Goal: Register for event/course: Register for event/course

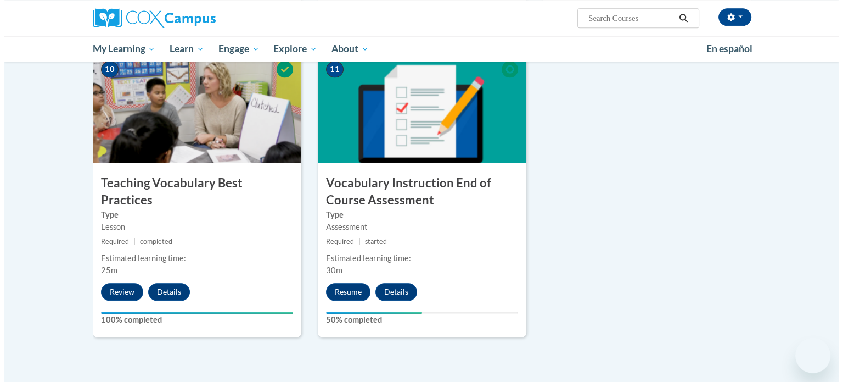
scroll to position [1161, 0]
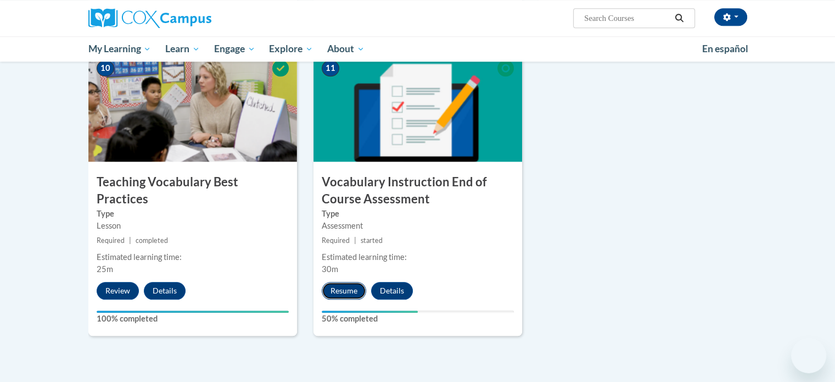
click at [342, 290] on button "Resume" at bounding box center [344, 291] width 44 height 18
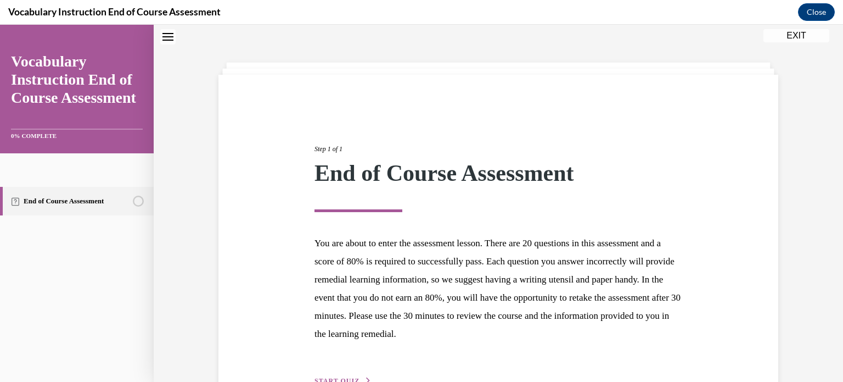
scroll to position [104, 0]
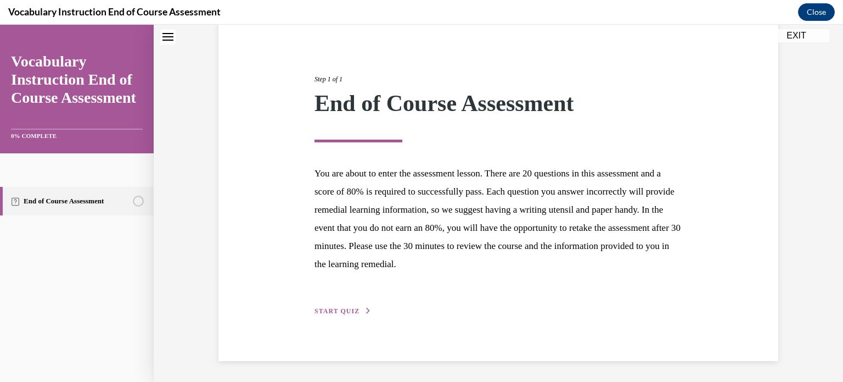
click at [338, 311] on span "START QUIZ" at bounding box center [337, 311] width 45 height 8
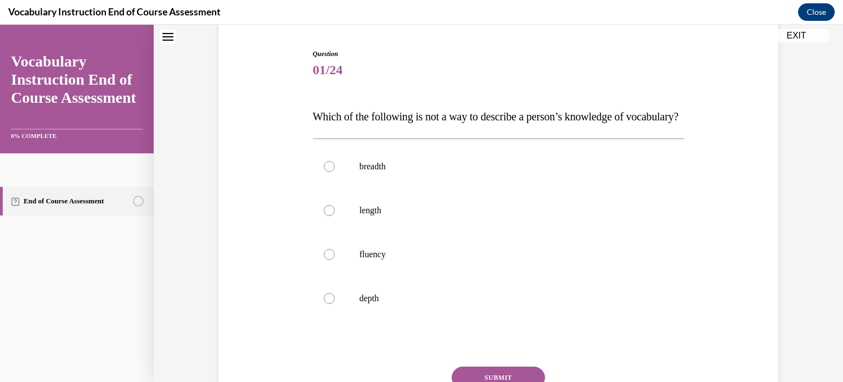
scroll to position [33, 0]
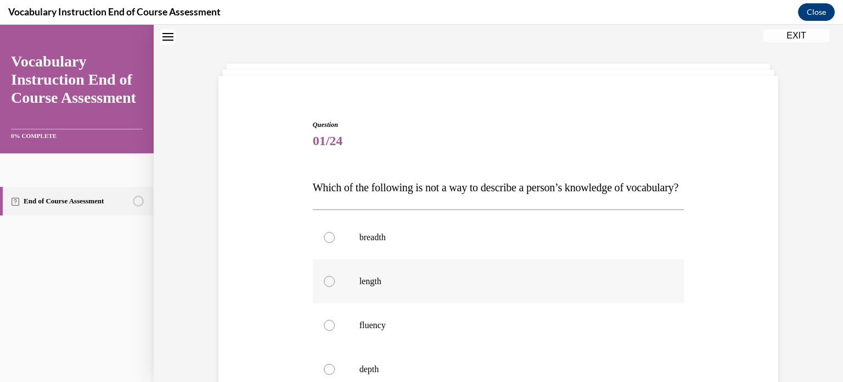
click at [325, 287] on div at bounding box center [329, 281] width 11 height 11
click at [325, 287] on input "length" at bounding box center [329, 281] width 11 height 11
radio input "true"
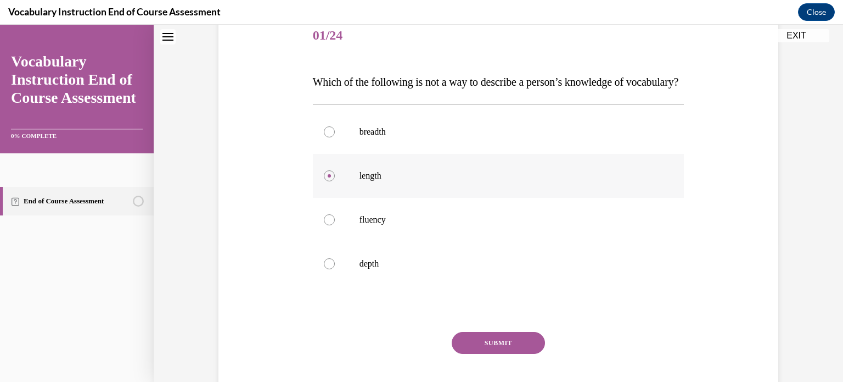
scroll to position [141, 0]
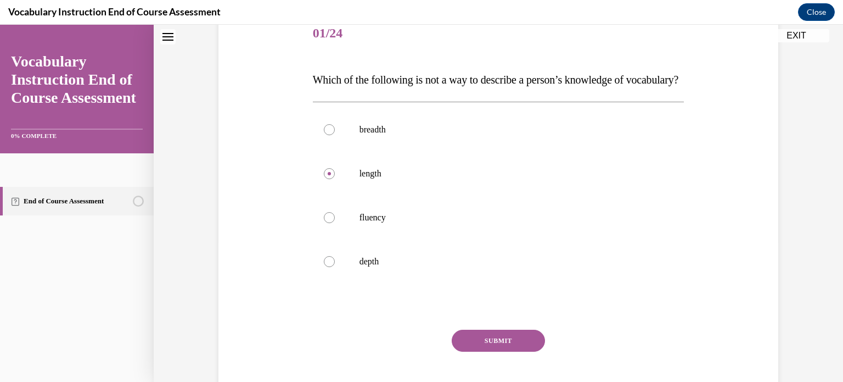
click at [474, 349] on div "Question 01/24 Which of the following is not a way to describe a person’s knowl…" at bounding box center [499, 215] width 372 height 407
click at [477, 351] on button "SUBMIT" at bounding box center [498, 340] width 93 height 22
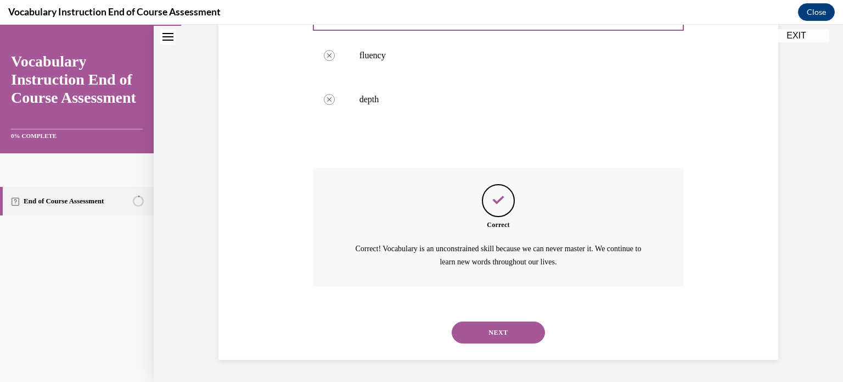
scroll to position [321, 0]
click at [482, 349] on div "NEXT" at bounding box center [499, 332] width 372 height 44
click at [481, 339] on button "NEXT" at bounding box center [498, 332] width 93 height 22
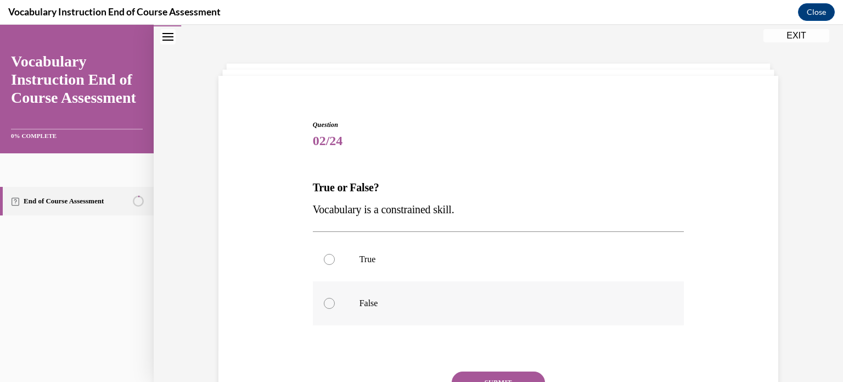
click at [321, 307] on label "False" at bounding box center [499, 303] width 372 height 44
click at [324, 307] on input "False" at bounding box center [329, 303] width 11 height 11
radio input "true"
click at [472, 377] on button "SUBMIT" at bounding box center [498, 382] width 93 height 22
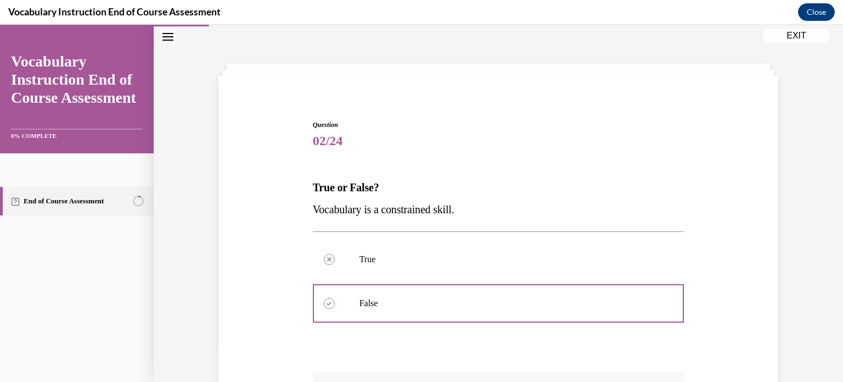
scroll to position [206, 0]
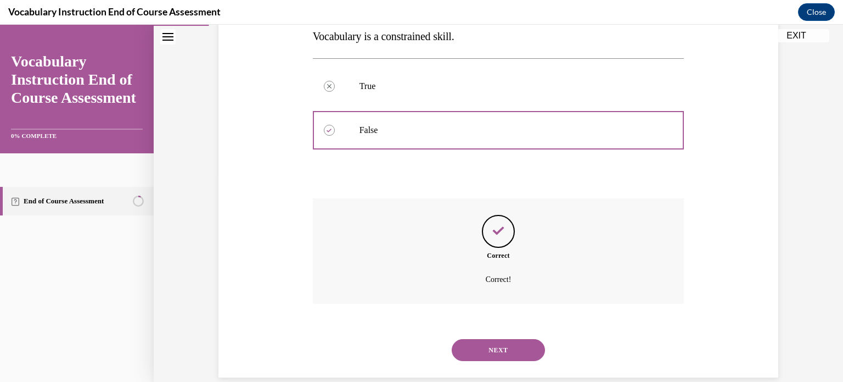
click at [477, 342] on button "NEXT" at bounding box center [498, 350] width 93 height 22
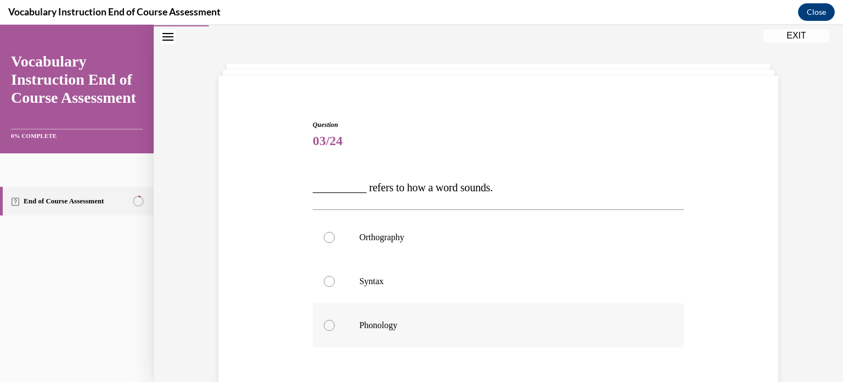
scroll to position [123, 0]
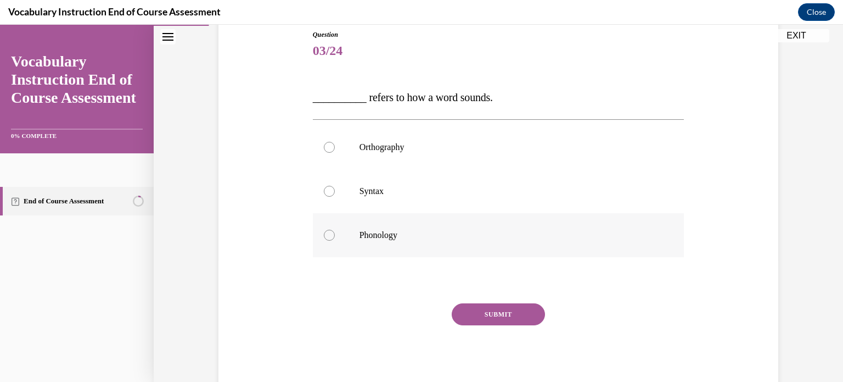
click at [324, 233] on div at bounding box center [329, 235] width 11 height 11
click at [324, 233] on input "Phonology" at bounding box center [329, 235] width 11 height 11
radio input "true"
click at [477, 311] on button "SUBMIT" at bounding box center [498, 314] width 93 height 22
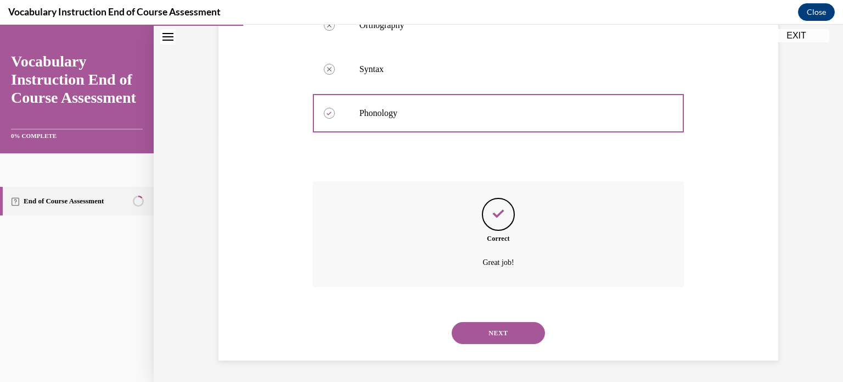
click at [483, 327] on button "NEXT" at bounding box center [498, 333] width 93 height 22
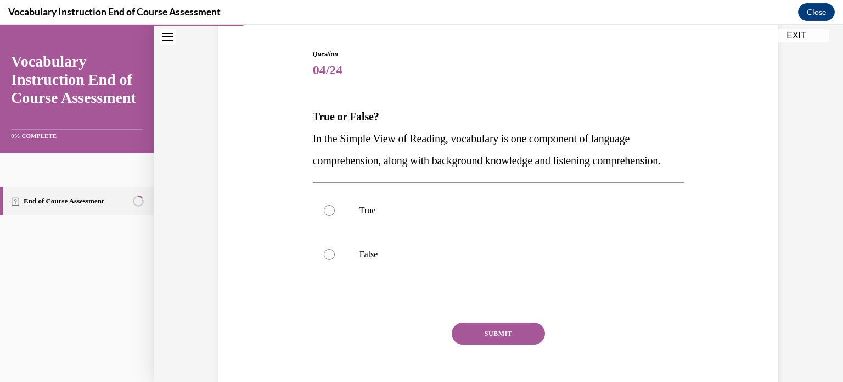
scroll to position [108, 0]
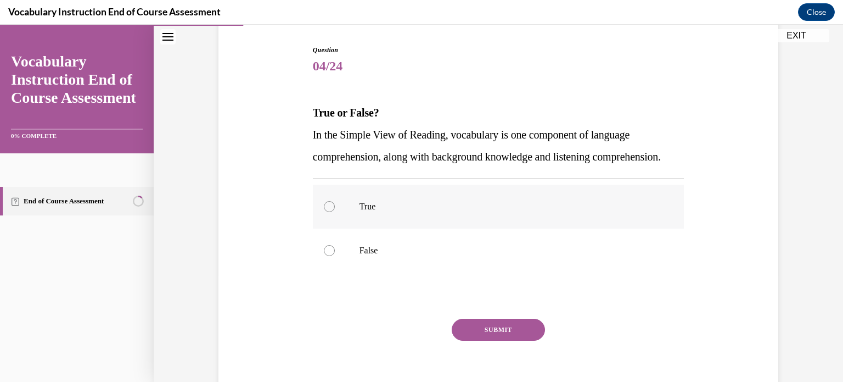
click at [328, 212] on div at bounding box center [329, 206] width 11 height 11
click at [328, 212] on input "True" at bounding box center [329, 206] width 11 height 11
radio input "true"
click at [481, 340] on button "SUBMIT" at bounding box center [498, 329] width 93 height 22
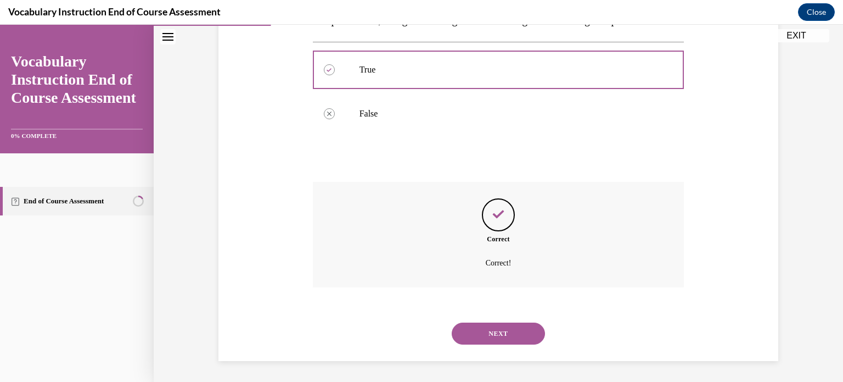
click at [491, 344] on button "NEXT" at bounding box center [498, 333] width 93 height 22
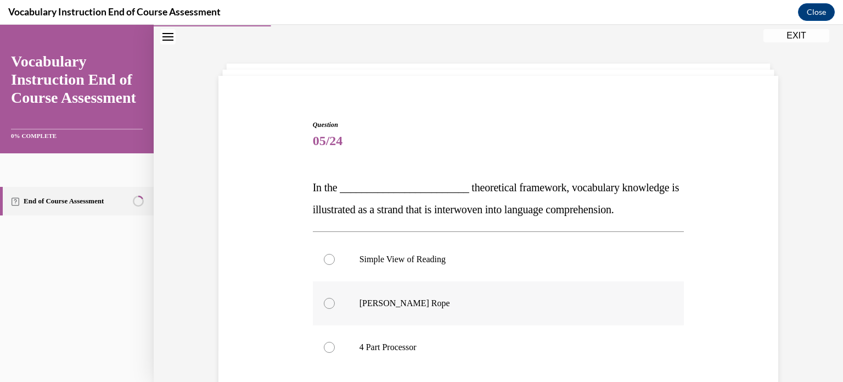
click at [325, 302] on div at bounding box center [329, 303] width 11 height 11
click at [325, 302] on input "Scarborough's Rope" at bounding box center [329, 303] width 11 height 11
radio input "true"
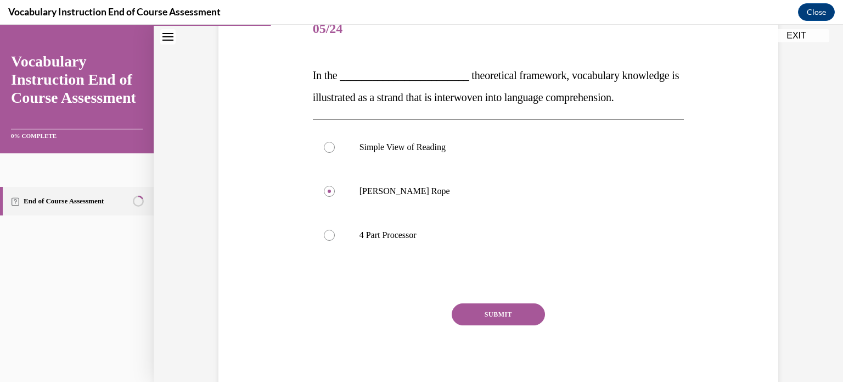
click at [478, 309] on button "SUBMIT" at bounding box center [498, 314] width 93 height 22
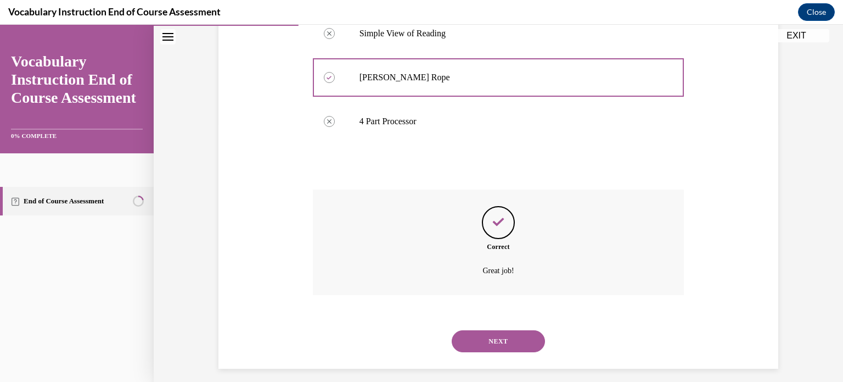
scroll to position [267, 0]
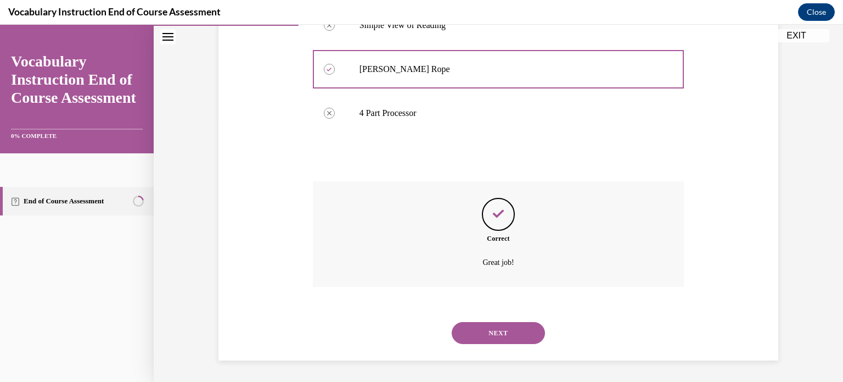
click at [478, 327] on button "NEXT" at bounding box center [498, 333] width 93 height 22
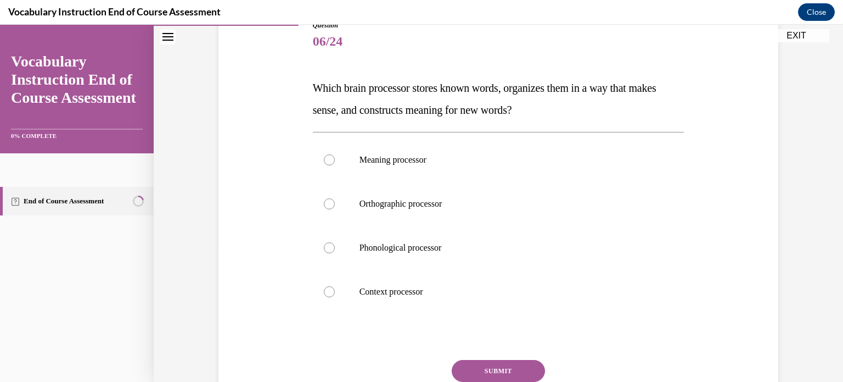
scroll to position [134, 0]
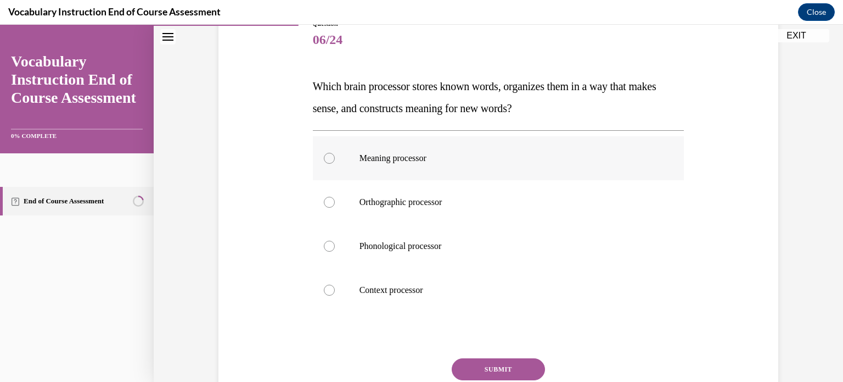
click at [326, 148] on label "Meaning processor" at bounding box center [499, 158] width 372 height 44
click at [326, 153] on input "Meaning processor" at bounding box center [329, 158] width 11 height 11
radio input "true"
click at [503, 364] on button "SUBMIT" at bounding box center [498, 369] width 93 height 22
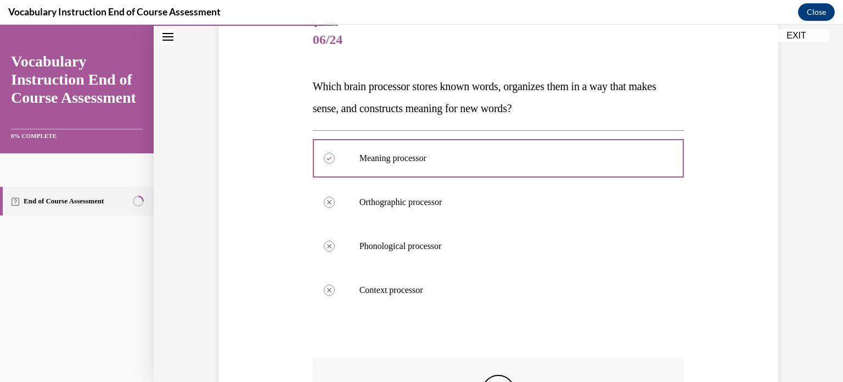
scroll to position [311, 0]
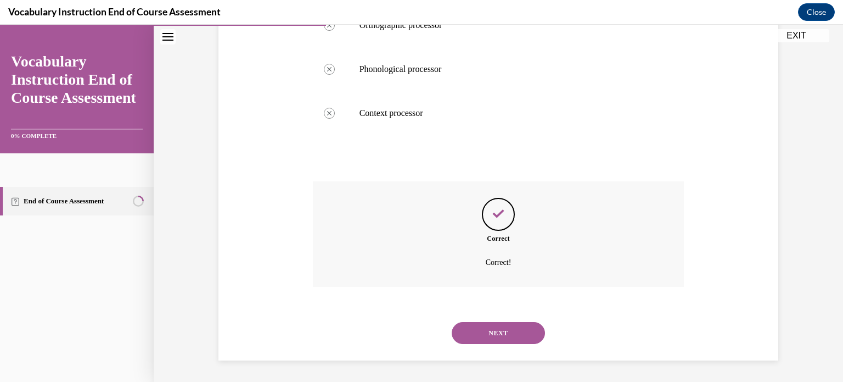
click at [497, 334] on button "NEXT" at bounding box center [498, 333] width 93 height 22
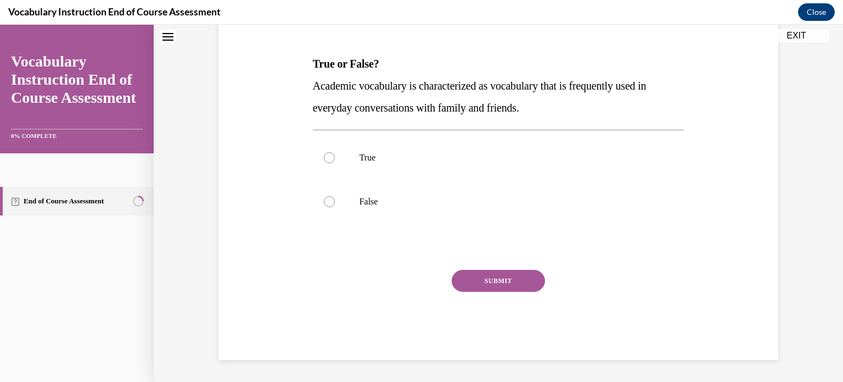
scroll to position [33, 0]
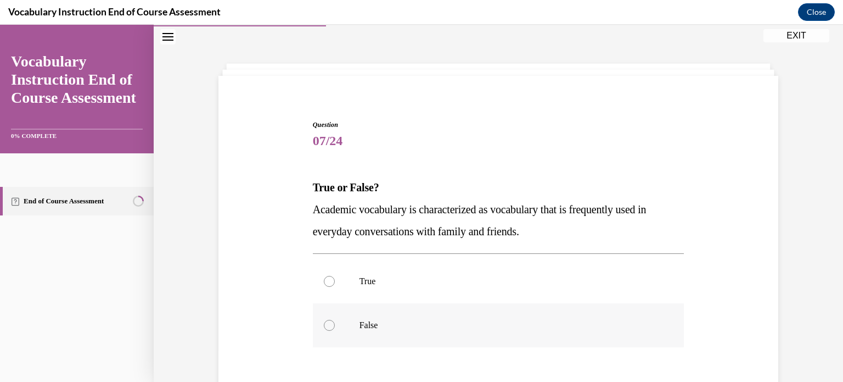
click at [324, 322] on div at bounding box center [329, 325] width 11 height 11
click at [324, 322] on input "False" at bounding box center [329, 325] width 11 height 11
radio input "true"
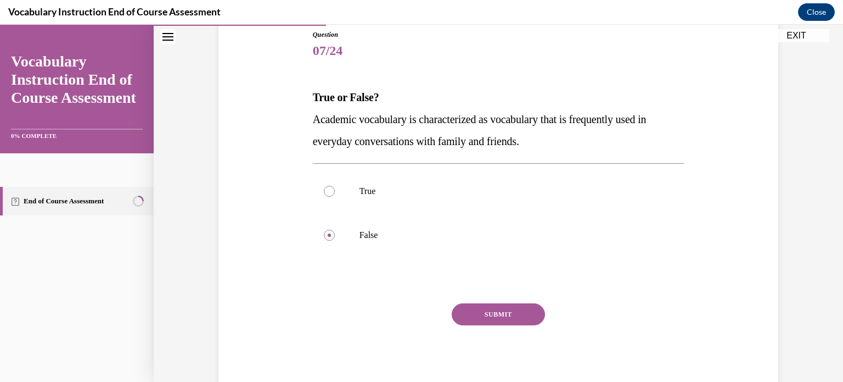
click at [455, 309] on button "SUBMIT" at bounding box center [498, 314] width 93 height 22
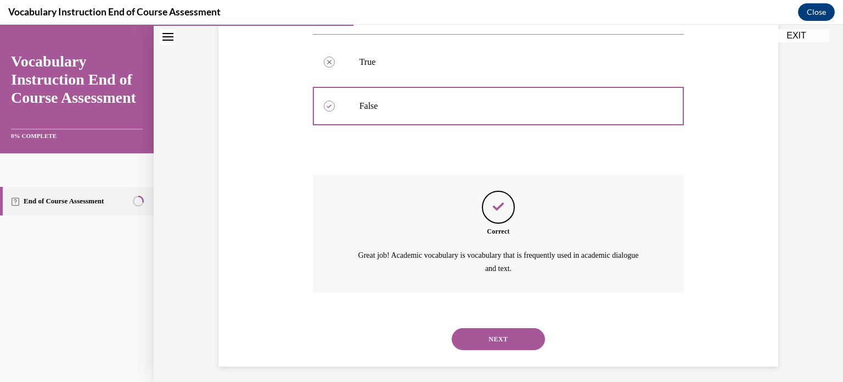
click at [476, 335] on button "NEXT" at bounding box center [498, 339] width 93 height 22
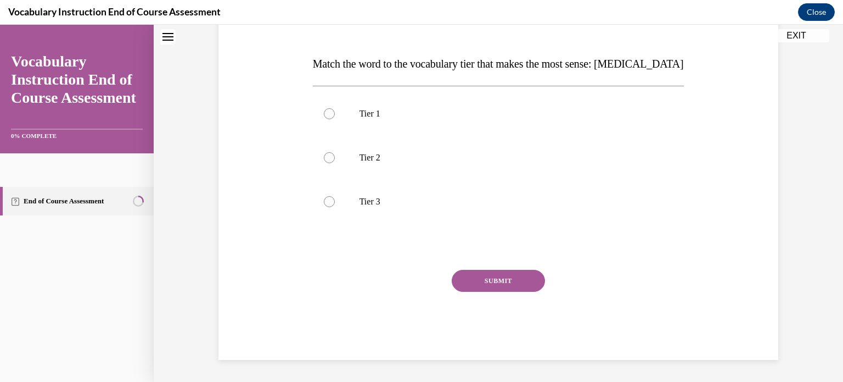
scroll to position [33, 0]
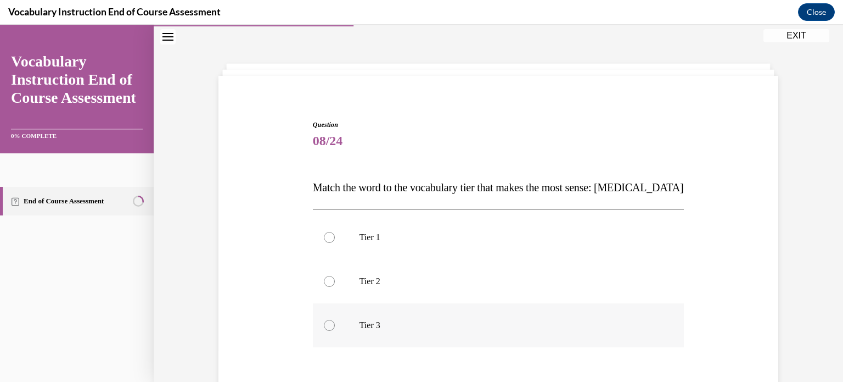
click at [328, 321] on div at bounding box center [329, 325] width 11 height 11
click at [328, 321] on input "Tier 3" at bounding box center [329, 325] width 11 height 11
radio input "true"
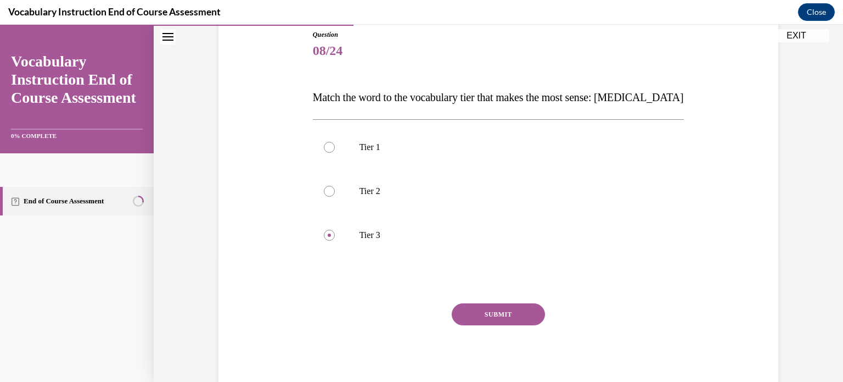
click at [469, 309] on button "SUBMIT" at bounding box center [498, 314] width 93 height 22
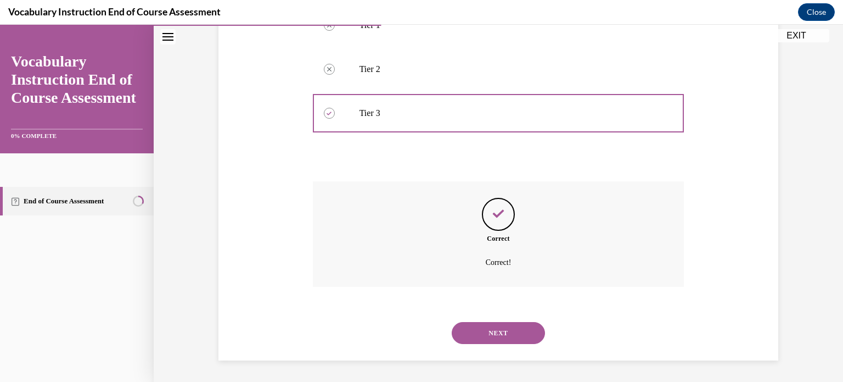
click at [479, 325] on button "NEXT" at bounding box center [498, 333] width 93 height 22
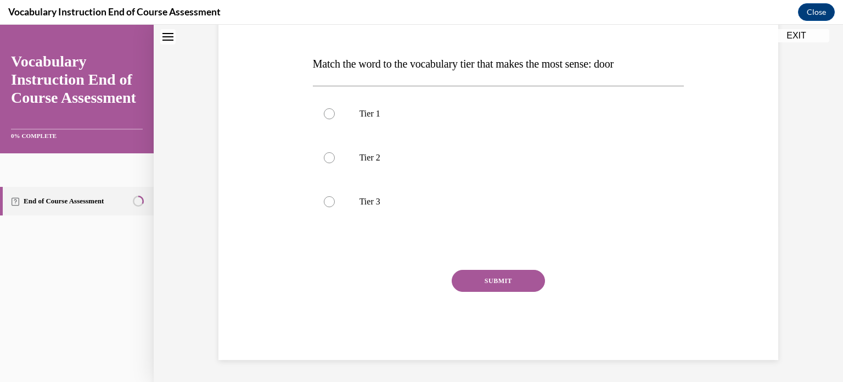
scroll to position [33, 0]
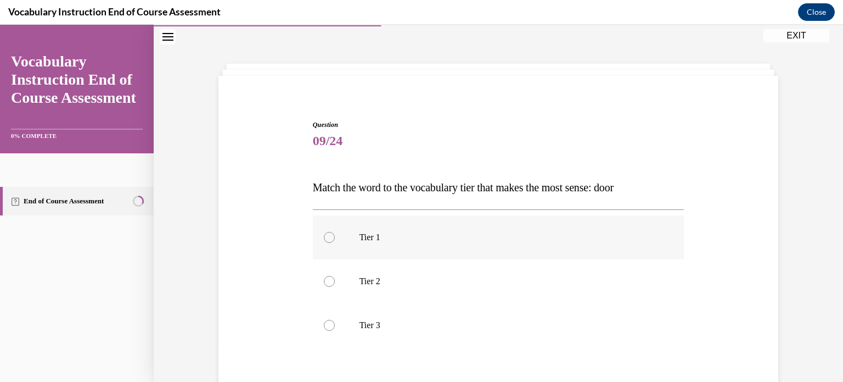
click at [329, 243] on label "Tier 1" at bounding box center [499, 237] width 372 height 44
click at [329, 243] on input "Tier 1" at bounding box center [329, 237] width 11 height 11
radio input "true"
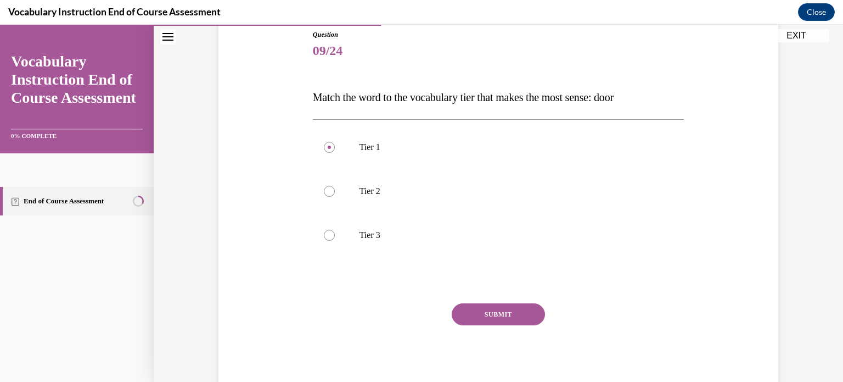
click at [482, 309] on button "SUBMIT" at bounding box center [498, 314] width 93 height 22
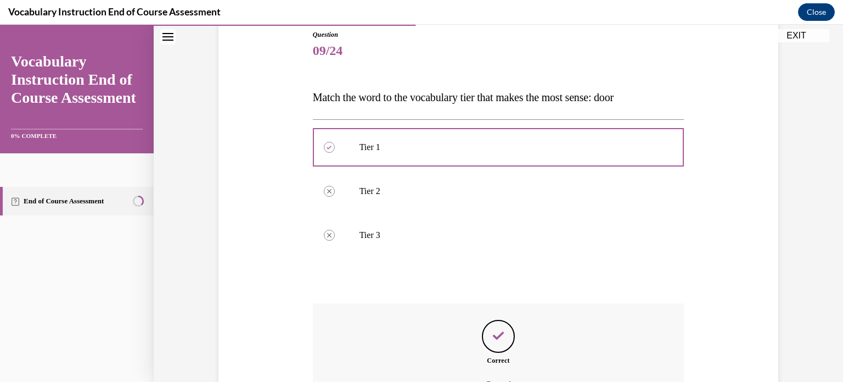
scroll to position [245, 0]
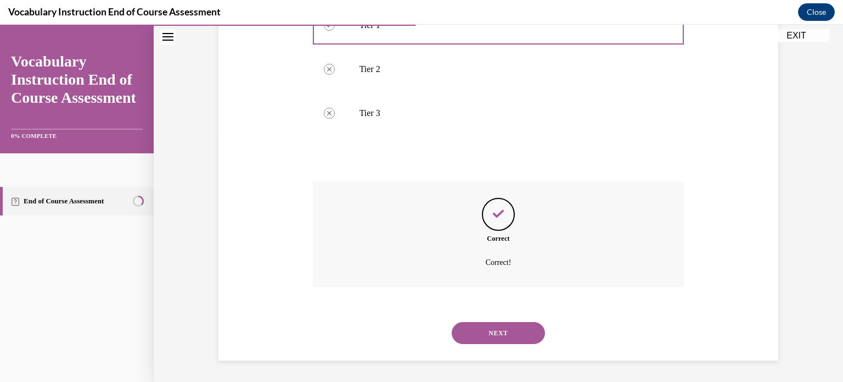
click at [486, 329] on button "NEXT" at bounding box center [498, 333] width 93 height 22
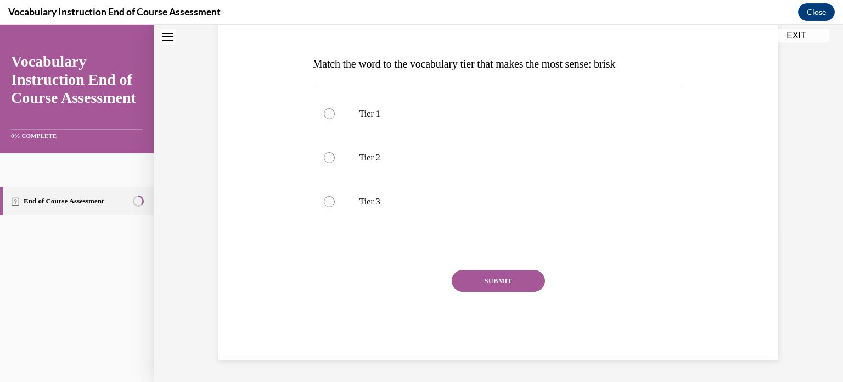
scroll to position [33, 0]
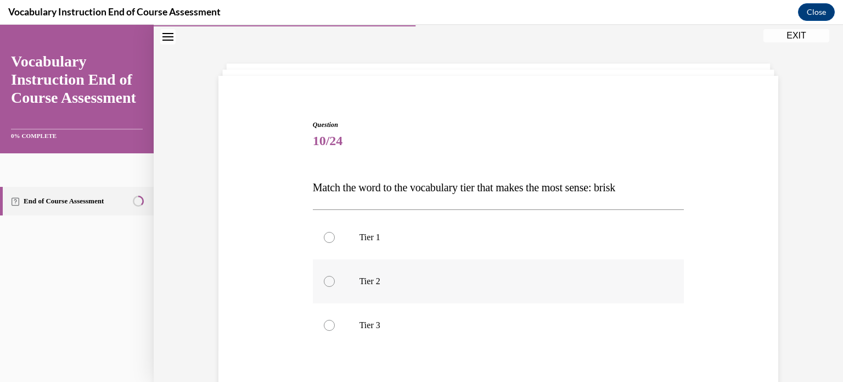
click at [324, 281] on div at bounding box center [329, 281] width 11 height 11
click at [324, 281] on input "Tier 2" at bounding box center [329, 281] width 11 height 11
radio input "true"
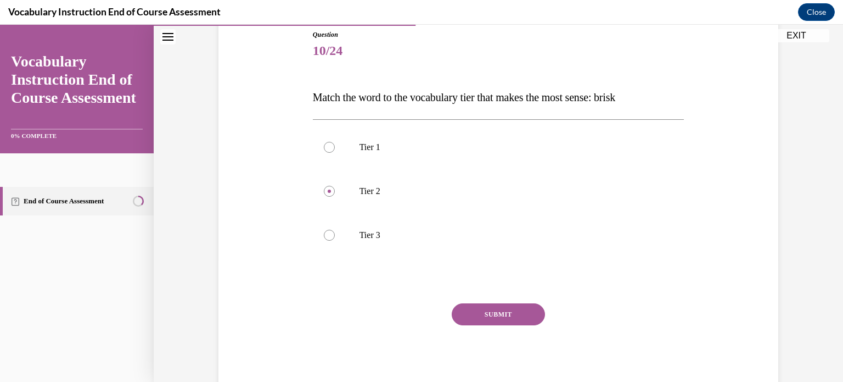
click at [490, 307] on button "SUBMIT" at bounding box center [498, 314] width 93 height 22
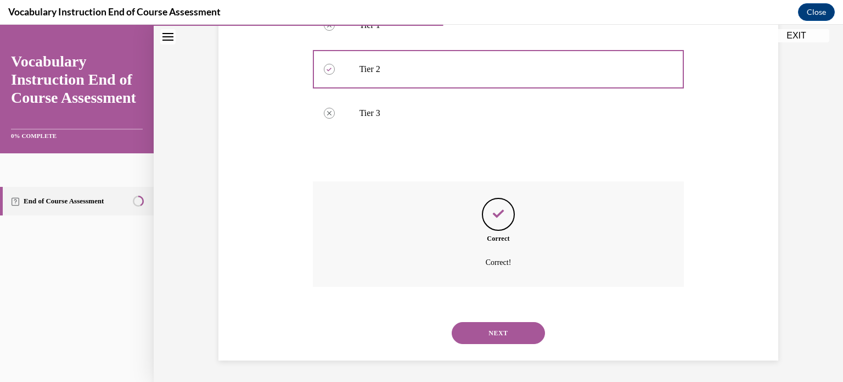
click at [491, 332] on button "NEXT" at bounding box center [498, 333] width 93 height 22
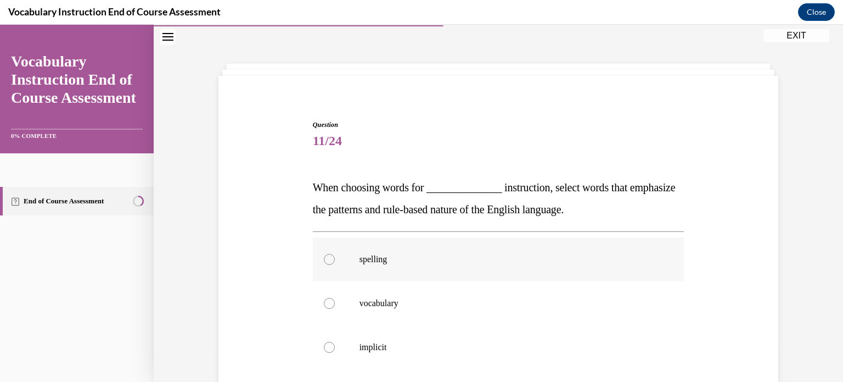
click at [324, 256] on div at bounding box center [329, 259] width 11 height 11
click at [324, 256] on input "spelling" at bounding box center [329, 259] width 11 height 11
radio input "true"
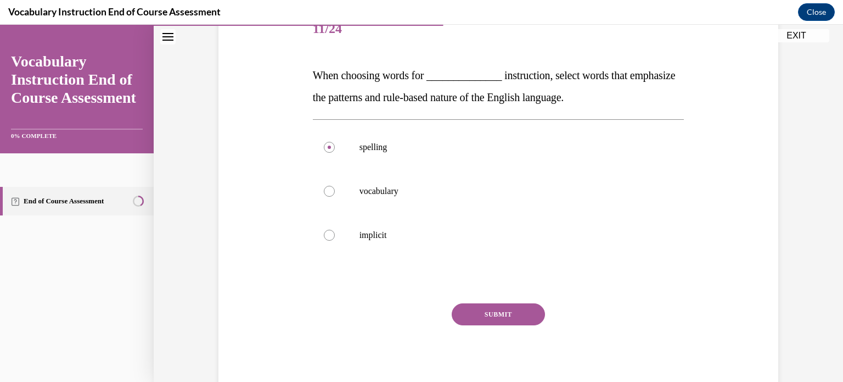
click at [494, 311] on button "SUBMIT" at bounding box center [498, 314] width 93 height 22
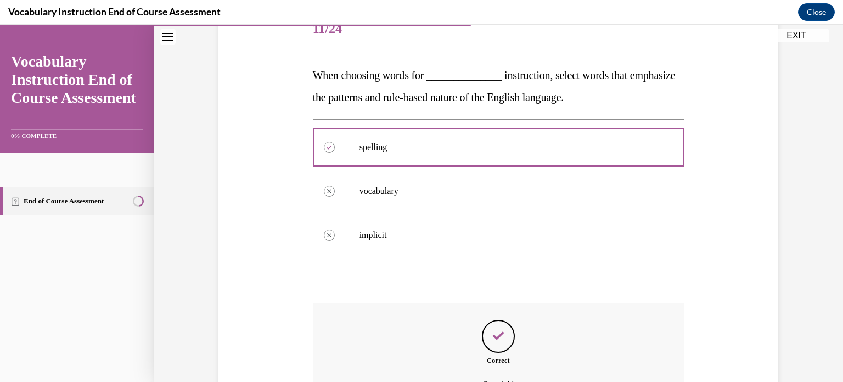
scroll to position [267, 0]
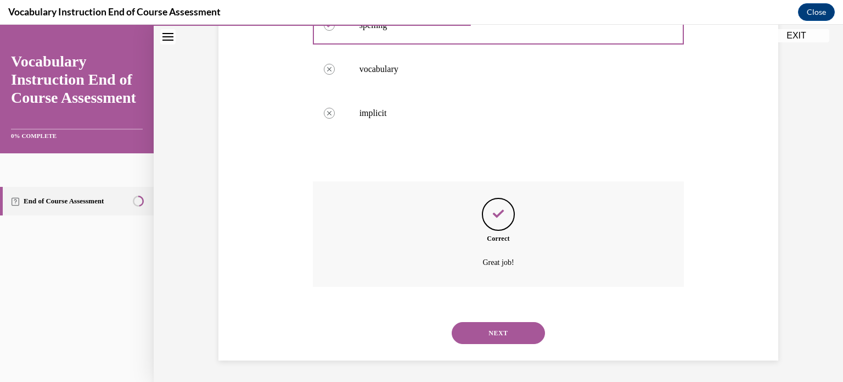
click at [497, 331] on button "NEXT" at bounding box center [498, 333] width 93 height 22
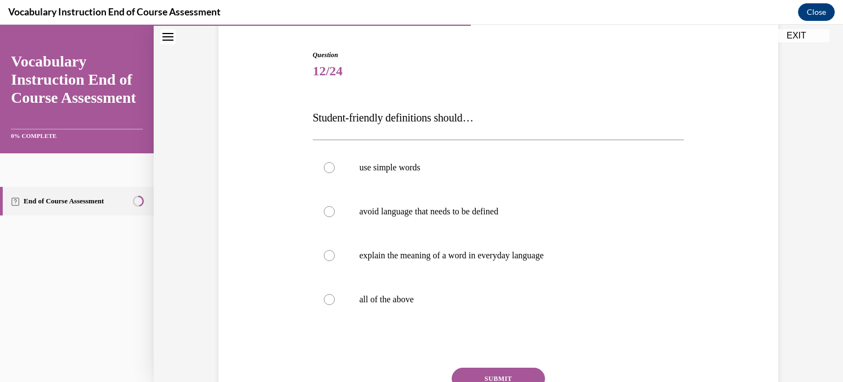
scroll to position [103, 0]
click at [324, 296] on div at bounding box center [329, 298] width 11 height 11
click at [324, 296] on input "all of the above" at bounding box center [329, 298] width 11 height 11
radio input "true"
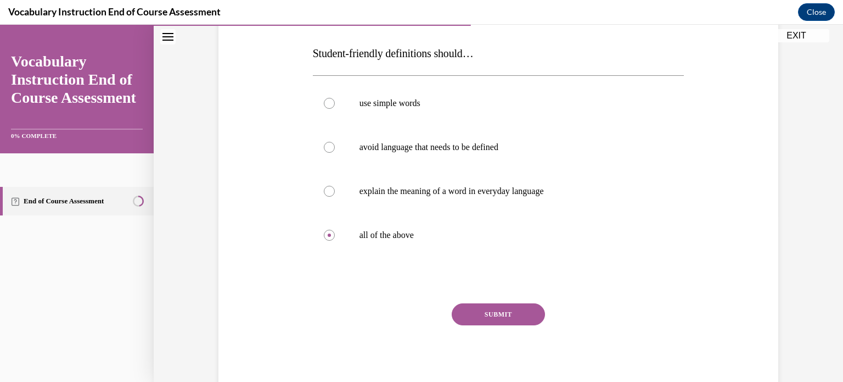
click at [482, 301] on div "Question 12/24 Student-friendly definitions should… use simple words avoid lang…" at bounding box center [499, 189] width 372 height 407
click at [483, 305] on button "SUBMIT" at bounding box center [498, 314] width 93 height 22
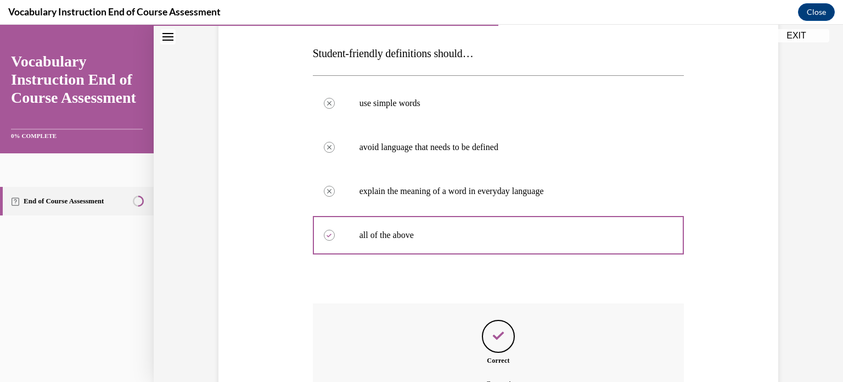
scroll to position [289, 0]
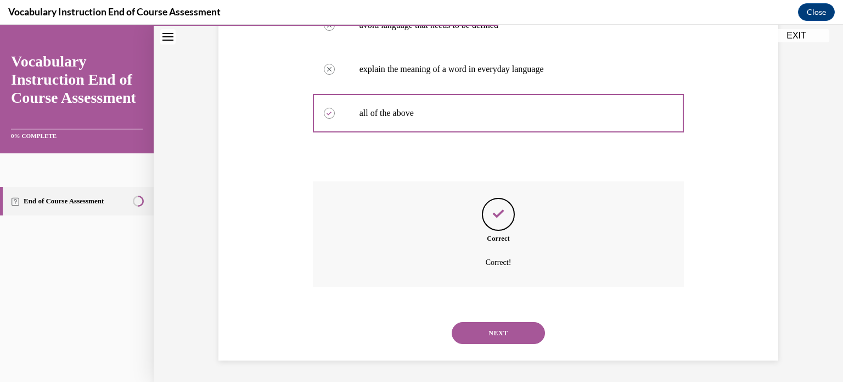
click at [486, 327] on button "NEXT" at bounding box center [498, 333] width 93 height 22
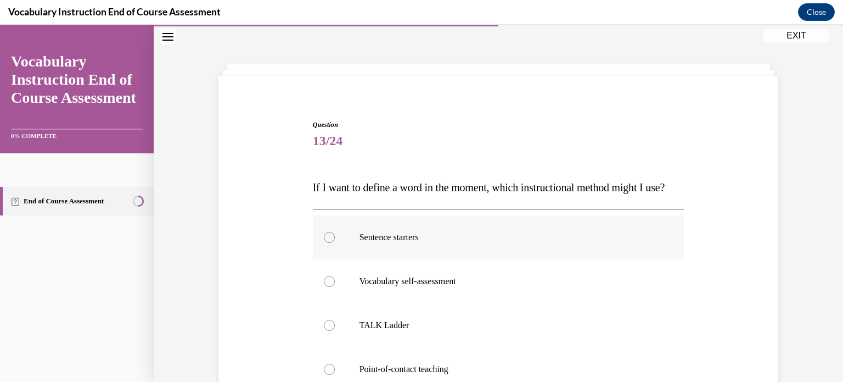
click at [327, 243] on div at bounding box center [329, 237] width 11 height 11
click at [327, 243] on input "Sentence starters" at bounding box center [329, 237] width 11 height 11
radio input "true"
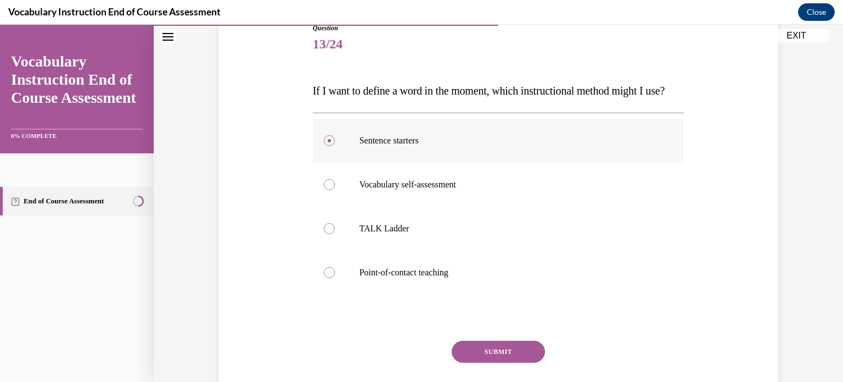
scroll to position [132, 0]
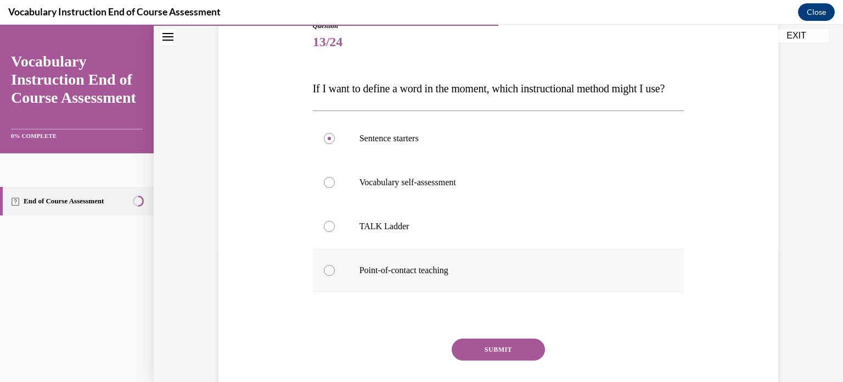
click at [327, 276] on div at bounding box center [329, 270] width 11 height 11
click at [327, 276] on input "Point-of-contact teaching" at bounding box center [329, 270] width 11 height 11
radio input "true"
click at [483, 360] on button "SUBMIT" at bounding box center [498, 349] width 93 height 22
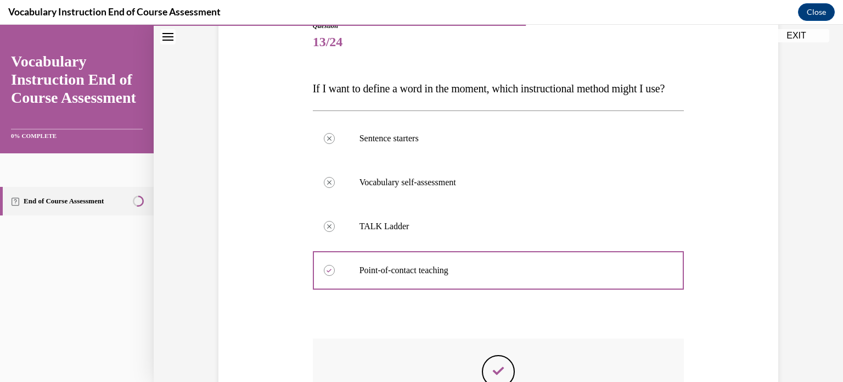
scroll to position [275, 0]
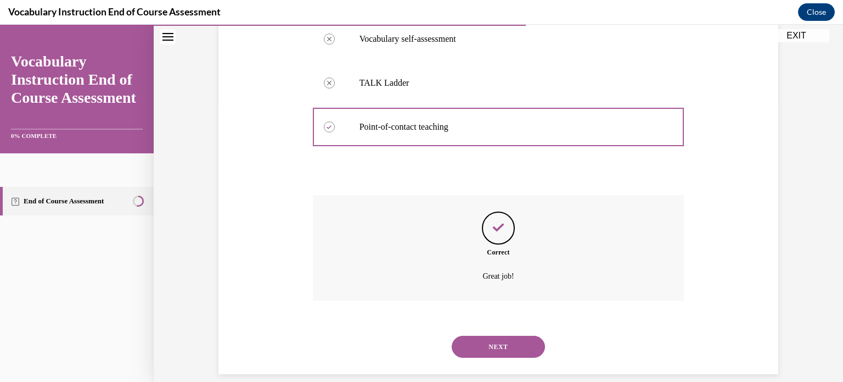
click at [483, 357] on button "NEXT" at bounding box center [498, 346] width 93 height 22
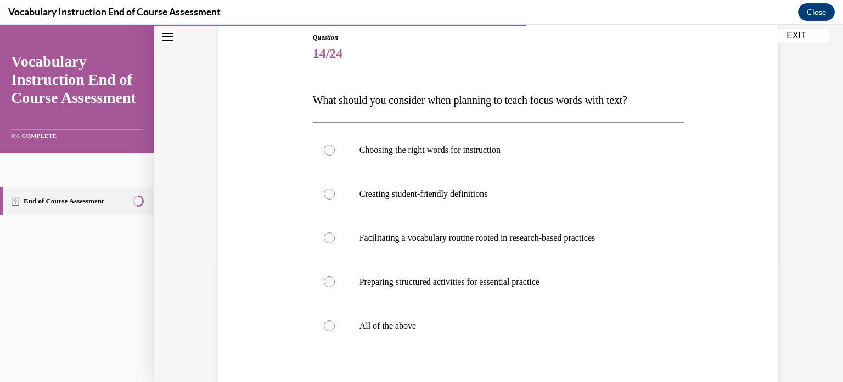
scroll to position [121, 0]
click at [332, 325] on label "All of the above" at bounding box center [499, 325] width 372 height 44
click at [332, 325] on input "All of the above" at bounding box center [329, 325] width 11 height 11
radio input "true"
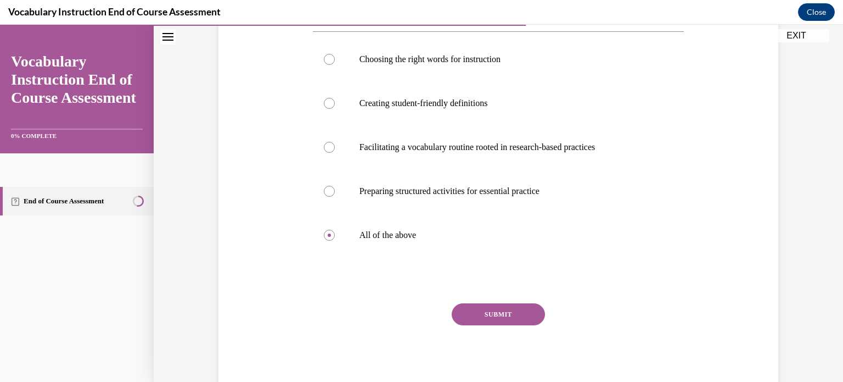
click at [477, 318] on button "SUBMIT" at bounding box center [498, 314] width 93 height 22
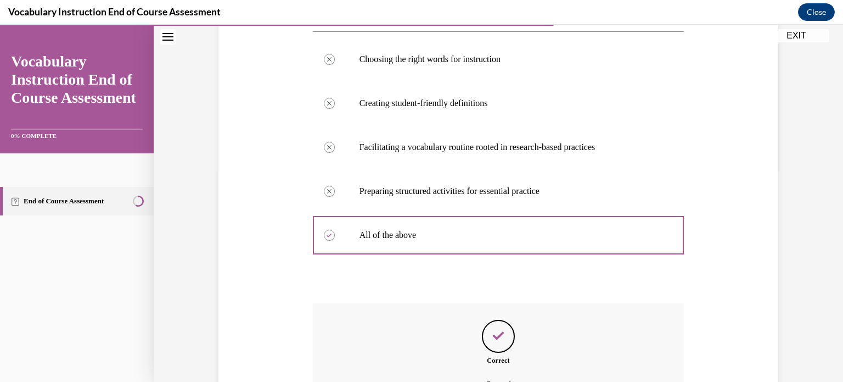
scroll to position [333, 0]
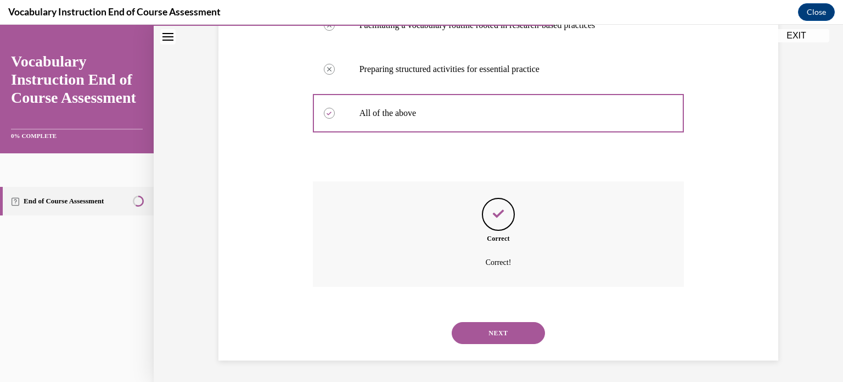
click at [484, 331] on button "NEXT" at bounding box center [498, 333] width 93 height 22
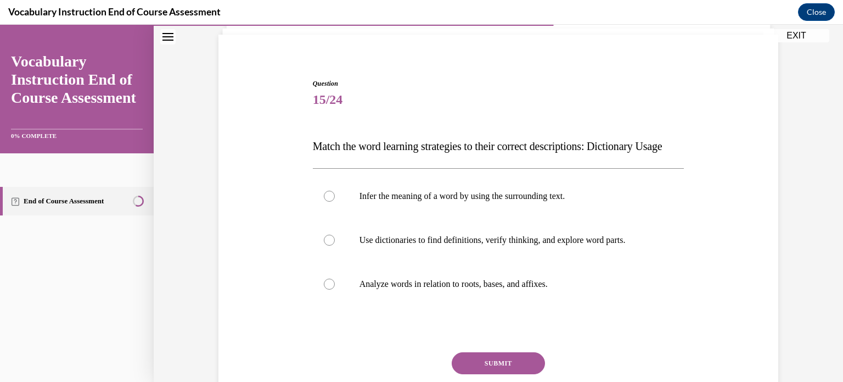
scroll to position [90, 0]
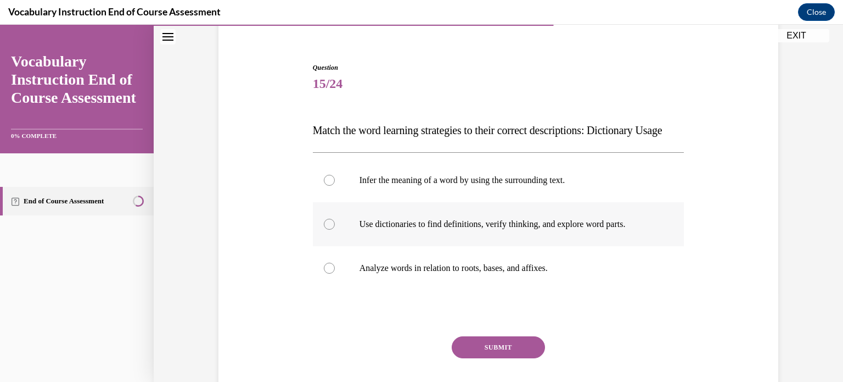
click at [327, 230] on div at bounding box center [329, 224] width 11 height 11
click at [327, 230] on input "Use dictionaries to find definitions, verify thinking, and explore word parts." at bounding box center [329, 224] width 11 height 11
radio input "true"
click at [494, 358] on button "SUBMIT" at bounding box center [498, 347] width 93 height 22
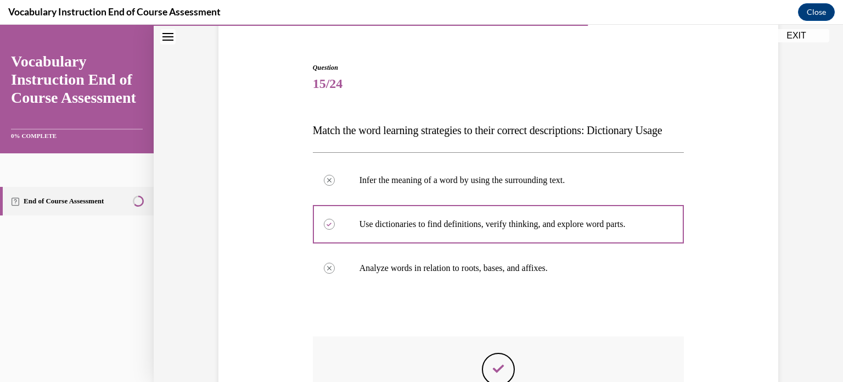
scroll to position [267, 0]
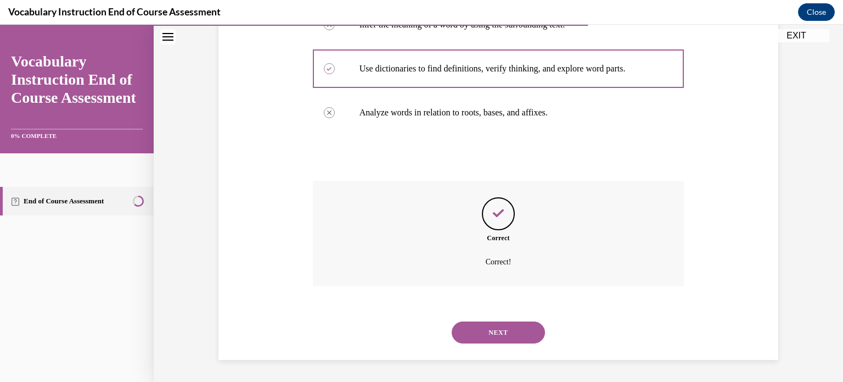
click at [515, 338] on button "NEXT" at bounding box center [498, 332] width 93 height 22
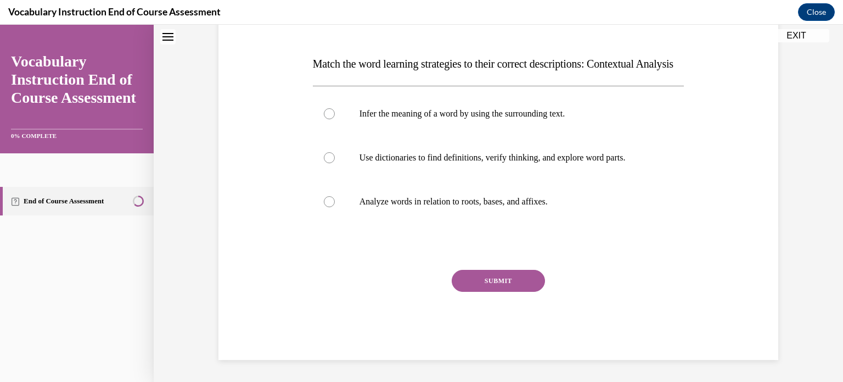
scroll to position [33, 0]
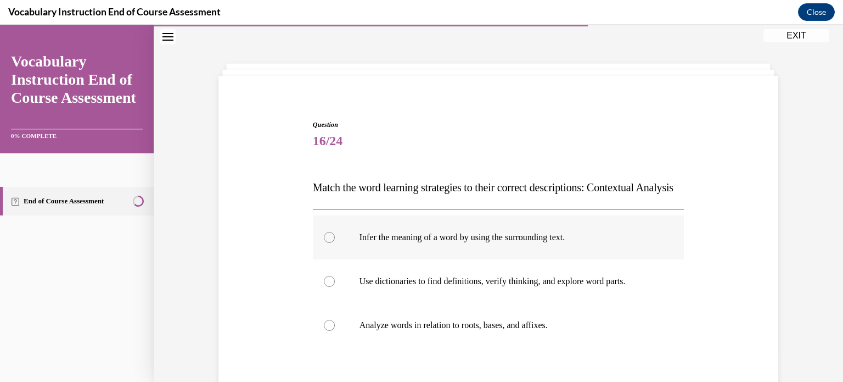
click at [324, 243] on div at bounding box center [329, 237] width 11 height 11
click at [324, 243] on input "Infer the meaning of a word by using the surrounding text." at bounding box center [329, 237] width 11 height 11
radio input "true"
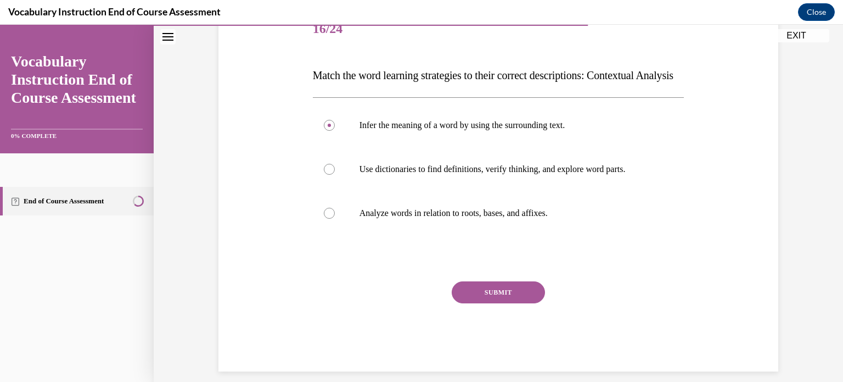
click at [482, 303] on button "SUBMIT" at bounding box center [498, 292] width 93 height 22
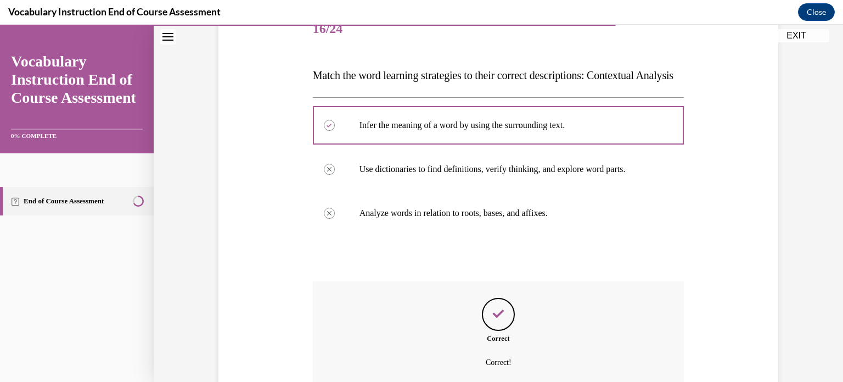
scroll to position [242, 0]
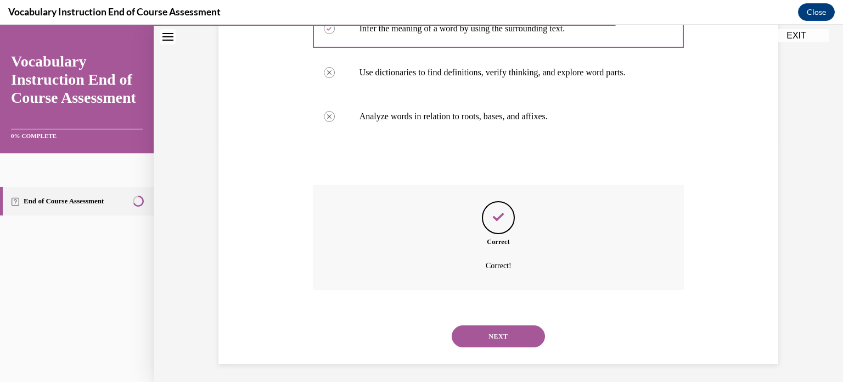
click at [490, 347] on button "NEXT" at bounding box center [498, 336] width 93 height 22
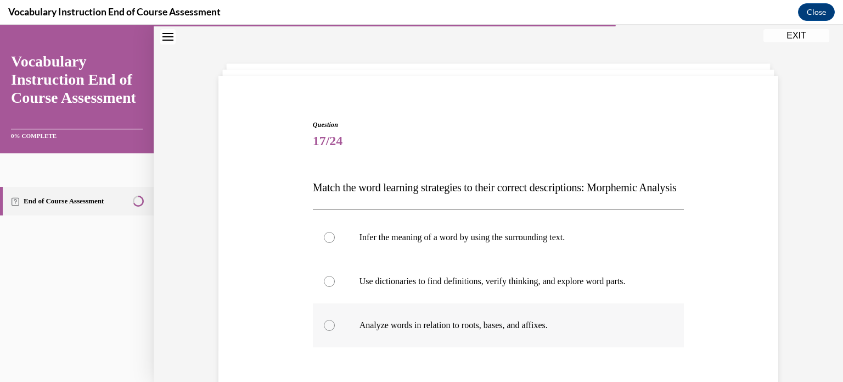
scroll to position [145, 0]
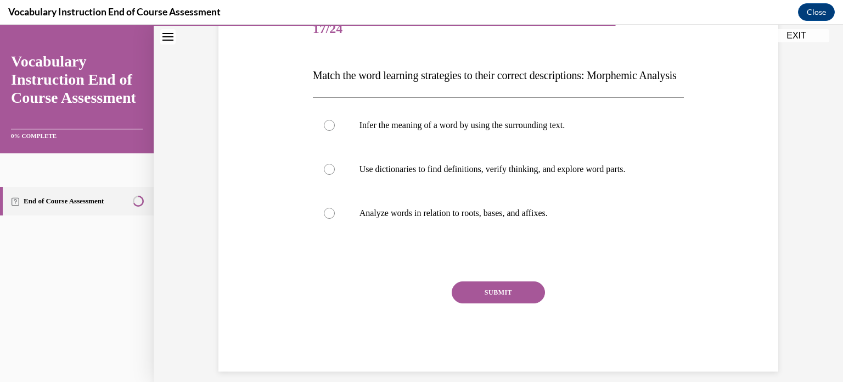
drag, startPoint x: 465, startPoint y: 307, endPoint x: 474, endPoint y: 305, distance: 9.7
click at [474, 303] on button "SUBMIT" at bounding box center [498, 292] width 93 height 22
click at [332, 234] on label "Analyze words in relation to roots, bases, and affixes." at bounding box center [499, 213] width 372 height 44
click at [332, 219] on input "Analyze words in relation to roots, bases, and affixes." at bounding box center [329, 213] width 11 height 11
radio input "true"
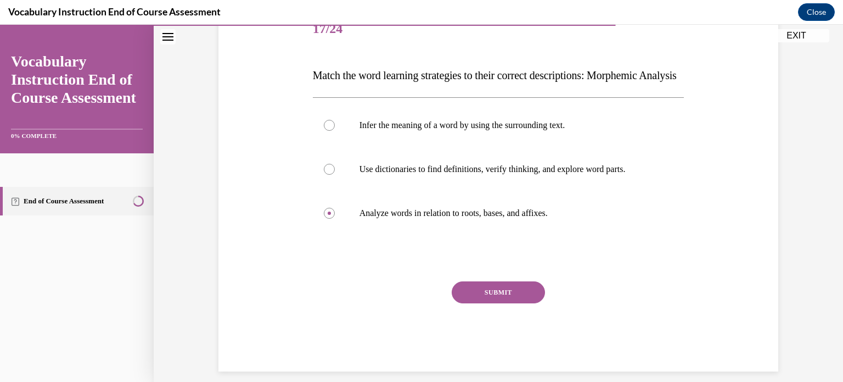
click at [479, 303] on button "SUBMIT" at bounding box center [498, 292] width 93 height 22
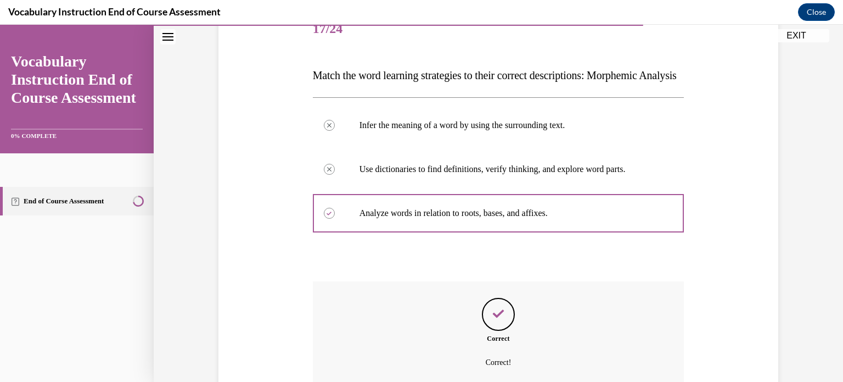
scroll to position [267, 0]
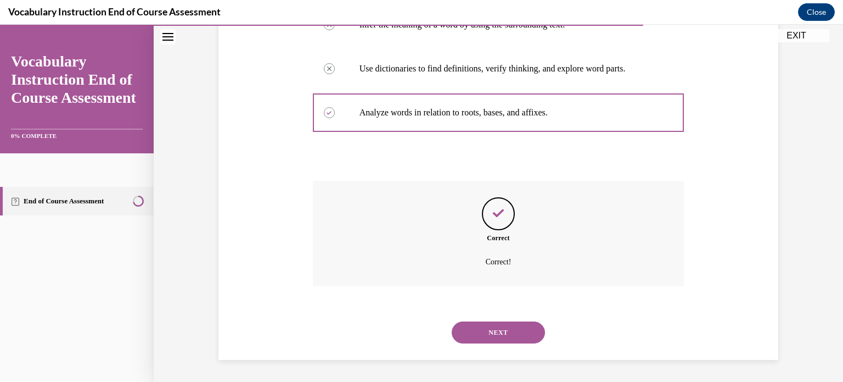
click at [479, 329] on button "NEXT" at bounding box center [498, 332] width 93 height 22
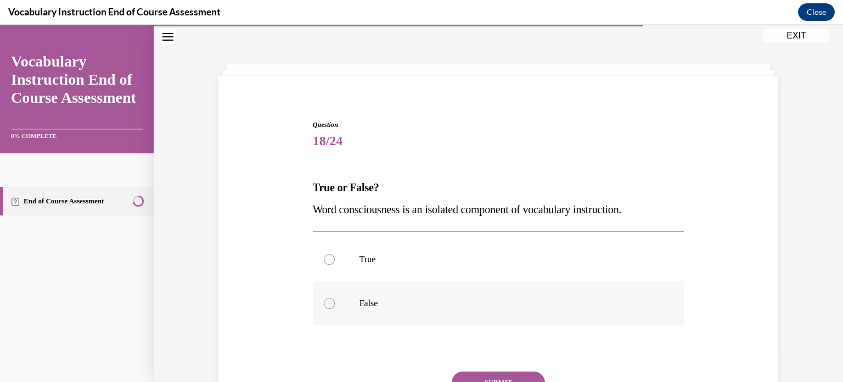
click at [329, 307] on label "False" at bounding box center [499, 303] width 372 height 44
click at [329, 307] on input "False" at bounding box center [329, 303] width 11 height 11
radio input "true"
click at [510, 380] on button "SUBMIT" at bounding box center [498, 382] width 93 height 22
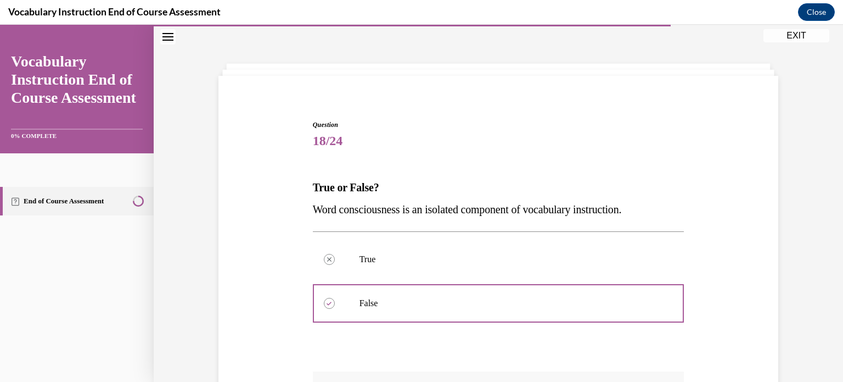
scroll to position [236, 0]
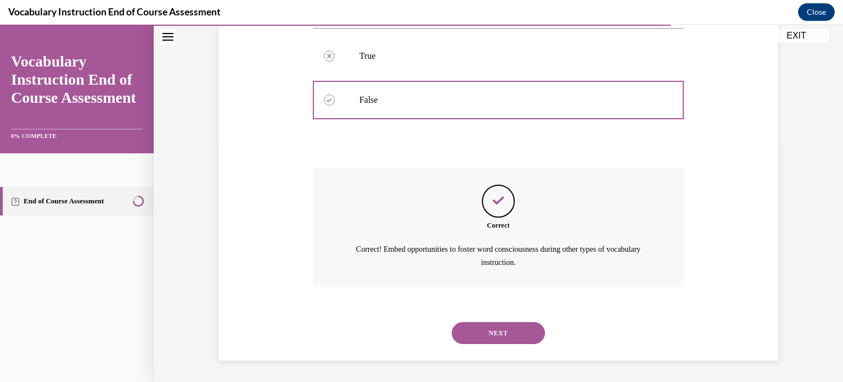
click at [486, 327] on button "NEXT" at bounding box center [498, 333] width 93 height 22
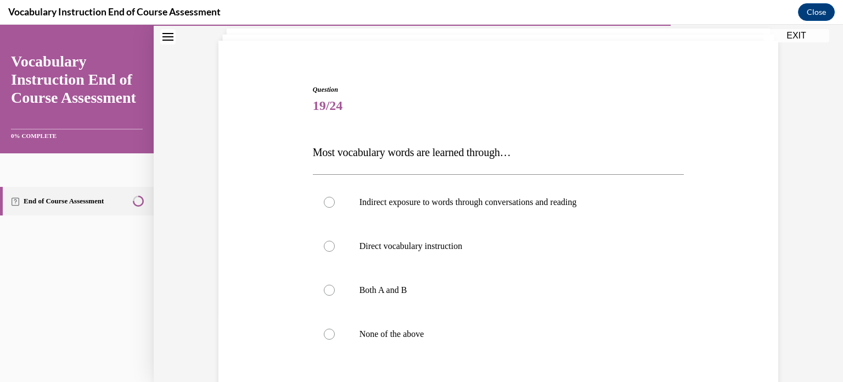
scroll to position [68, 0]
click at [321, 284] on label "Both A and B" at bounding box center [499, 290] width 372 height 44
click at [324, 284] on input "Both A and B" at bounding box center [329, 289] width 11 height 11
radio input "true"
click at [326, 291] on div at bounding box center [329, 289] width 11 height 11
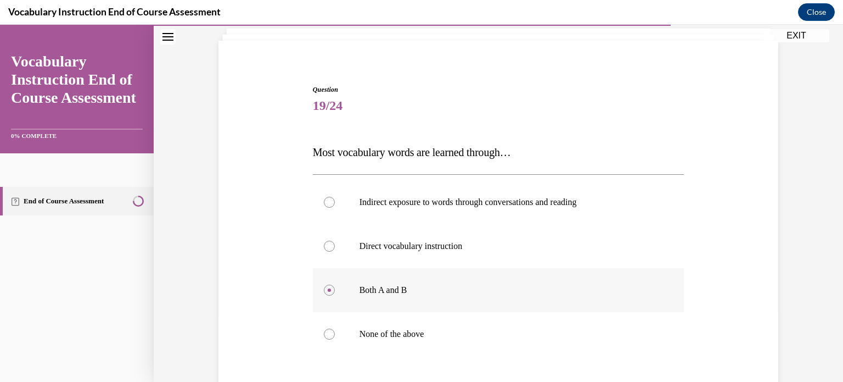
click at [326, 291] on input "Both A and B" at bounding box center [329, 289] width 11 height 11
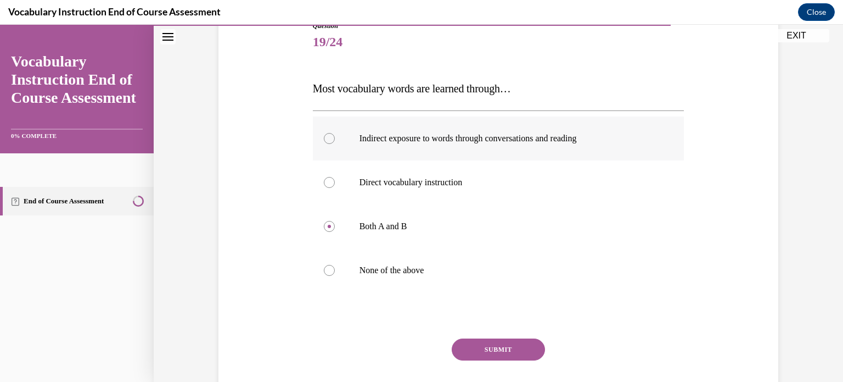
scroll to position [143, 0]
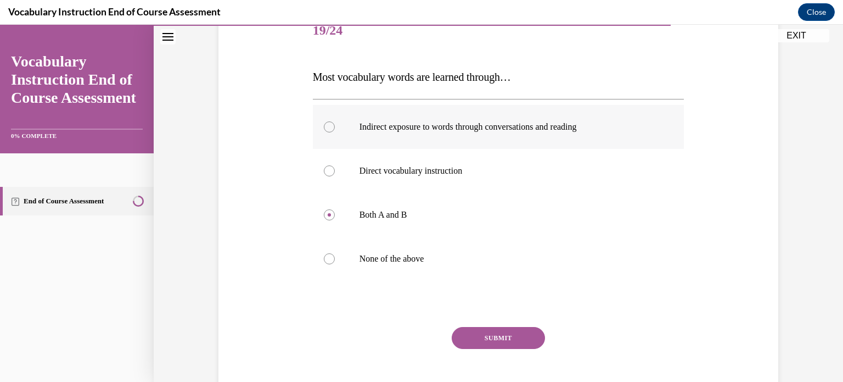
click at [326, 132] on label "Indirect exposure to words through conversations and reading" at bounding box center [499, 127] width 372 height 44
click at [326, 132] on input "Indirect exposure to words through conversations and reading" at bounding box center [329, 126] width 11 height 11
radio input "true"
click at [471, 340] on button "SUBMIT" at bounding box center [498, 338] width 93 height 22
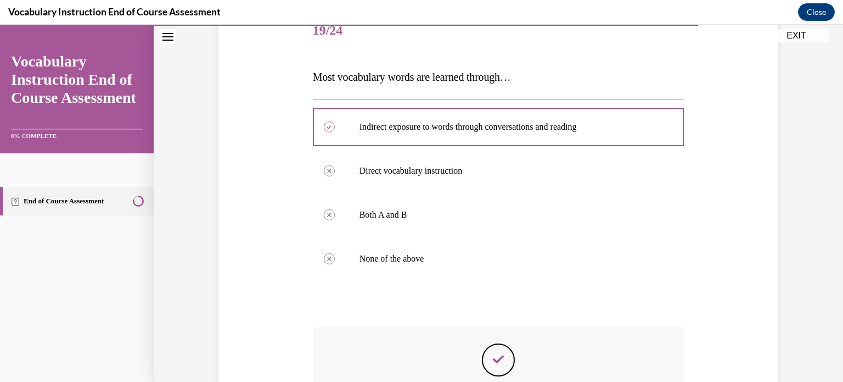
scroll to position [289, 0]
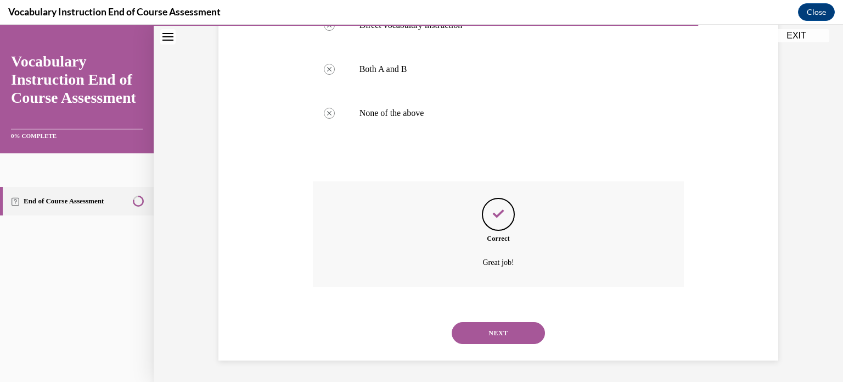
click at [477, 331] on button "NEXT" at bounding box center [498, 333] width 93 height 22
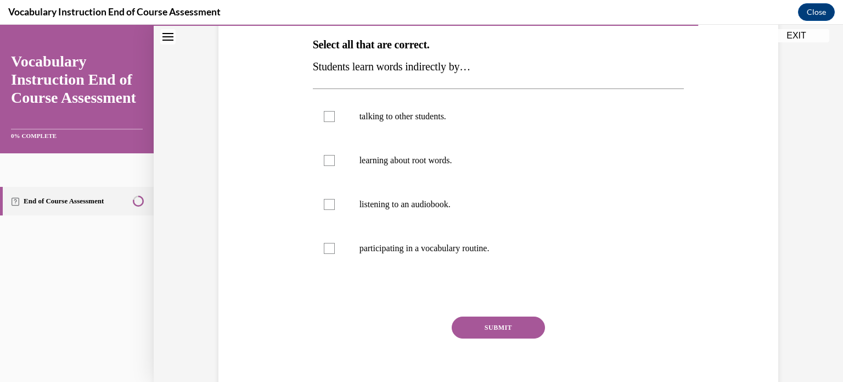
scroll to position [175, 0]
click at [324, 115] on div at bounding box center [329, 116] width 11 height 11
click at [324, 115] on input "talking to other students." at bounding box center [329, 116] width 11 height 11
checkbox input "true"
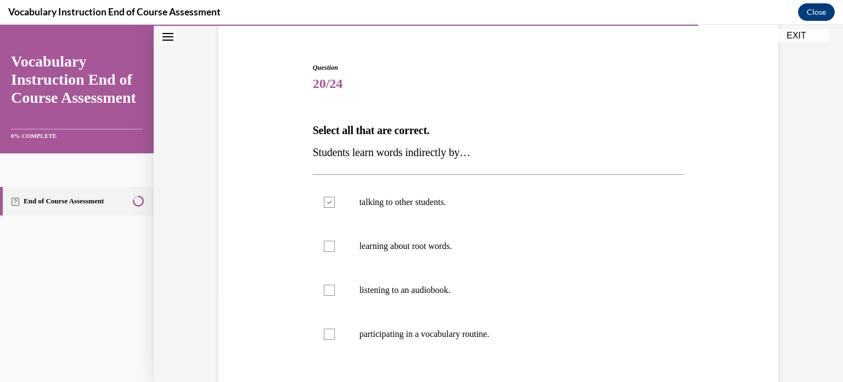
scroll to position [88, 0]
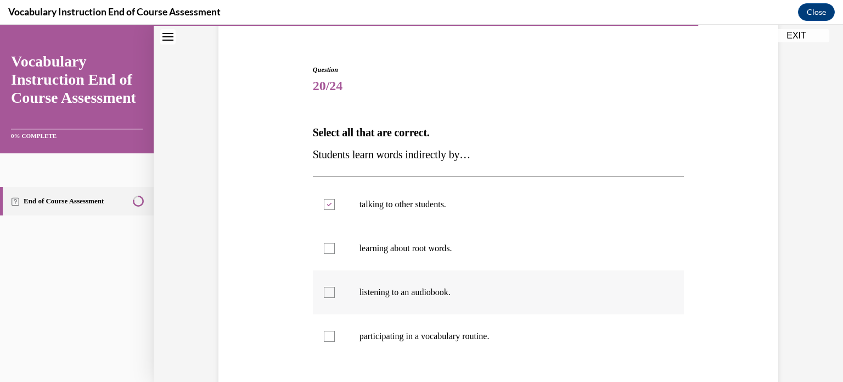
click at [327, 289] on div at bounding box center [329, 292] width 11 height 11
click at [327, 289] on input "listening to an audiobook." at bounding box center [329, 292] width 11 height 11
checkbox input "true"
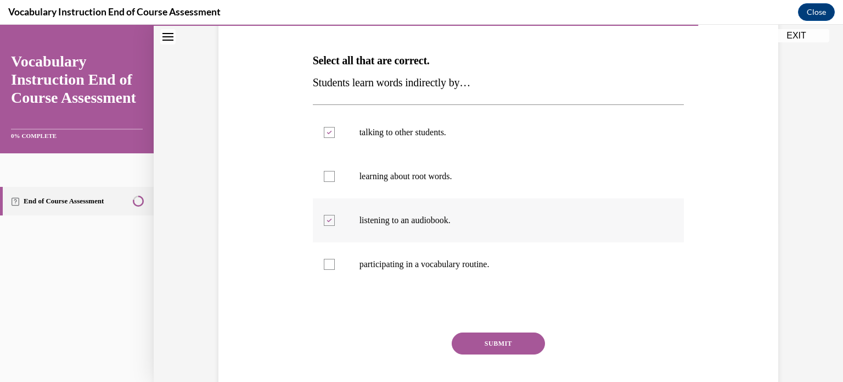
scroll to position [161, 0]
click at [505, 335] on button "SUBMIT" at bounding box center [498, 342] width 93 height 22
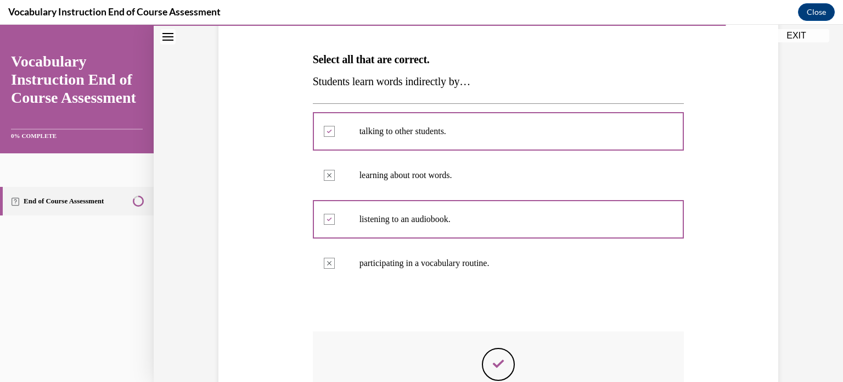
scroll to position [311, 0]
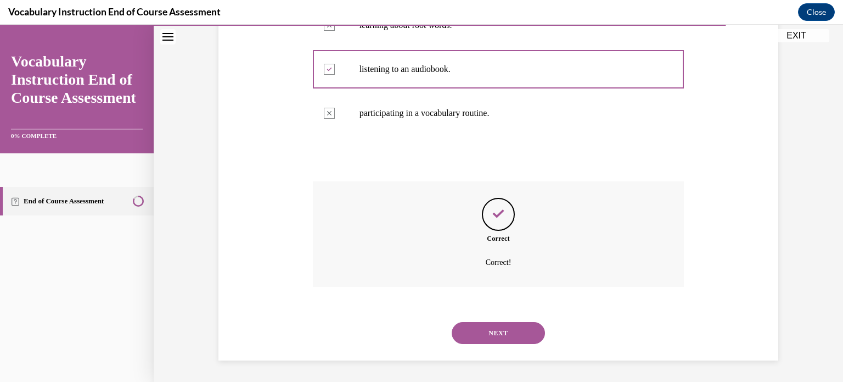
click at [505, 335] on button "NEXT" at bounding box center [498, 333] width 93 height 22
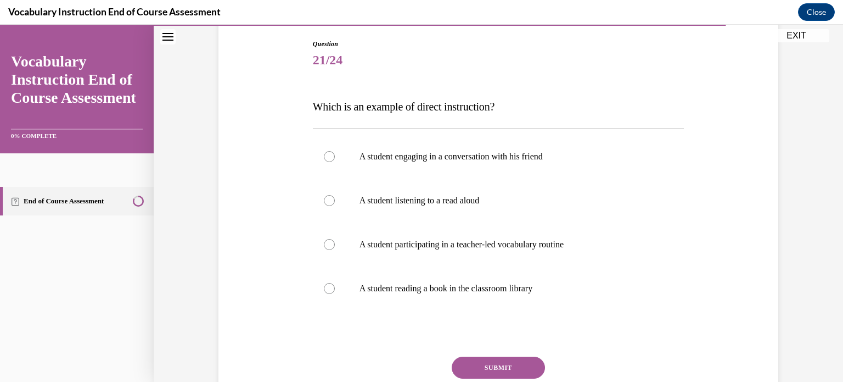
scroll to position [114, 0]
click at [325, 247] on div at bounding box center [329, 243] width 11 height 11
click at [325, 247] on input "A student participating in a teacher-led vocabulary routine" at bounding box center [329, 243] width 11 height 11
radio input "true"
click at [480, 363] on button "SUBMIT" at bounding box center [498, 367] width 93 height 22
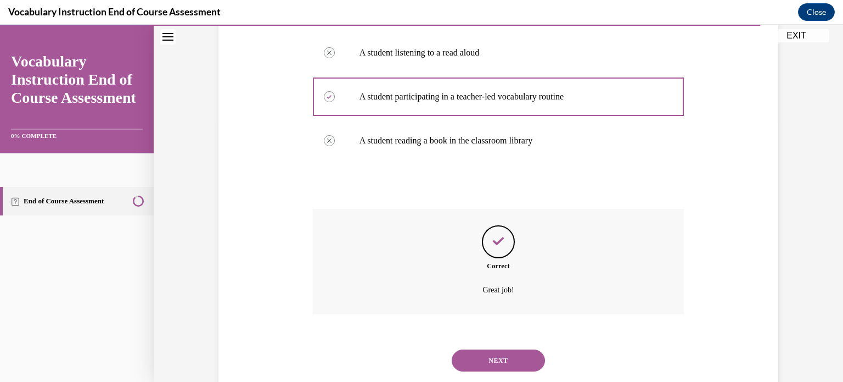
click at [480, 362] on button "NEXT" at bounding box center [498, 360] width 93 height 22
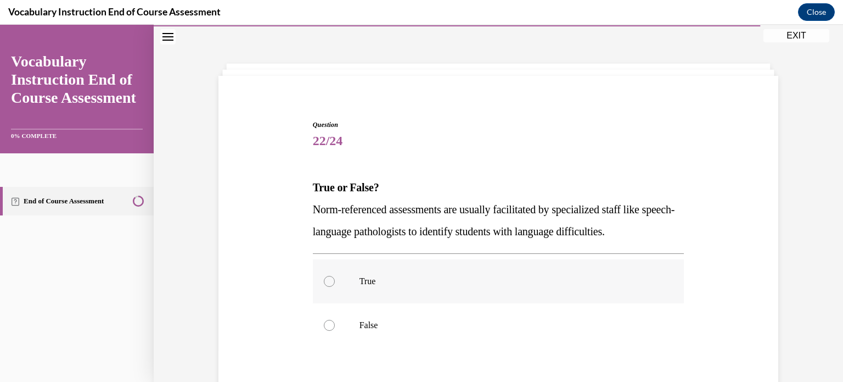
click at [324, 277] on div at bounding box center [329, 281] width 11 height 11
click at [324, 277] on input "True" at bounding box center [329, 281] width 11 height 11
radio input "true"
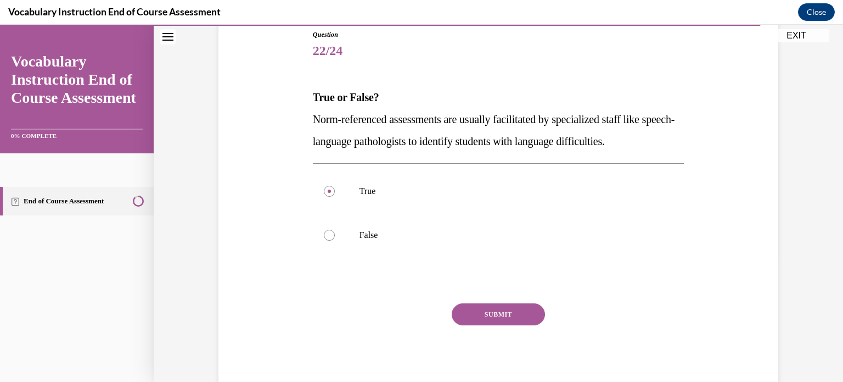
click at [459, 314] on button "SUBMIT" at bounding box center [498, 314] width 93 height 22
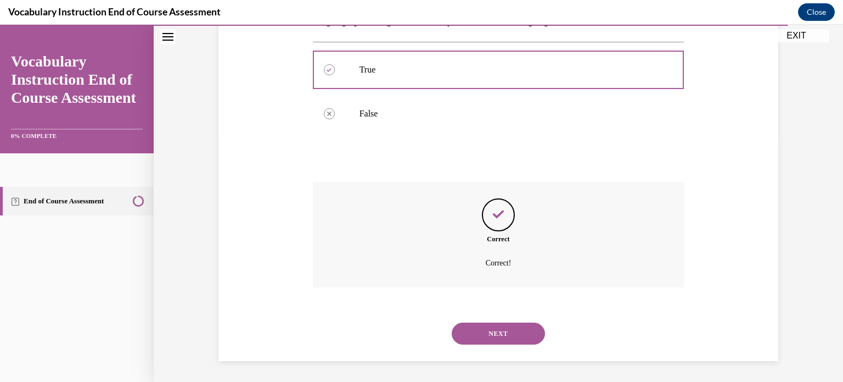
click at [467, 325] on button "NEXT" at bounding box center [498, 333] width 93 height 22
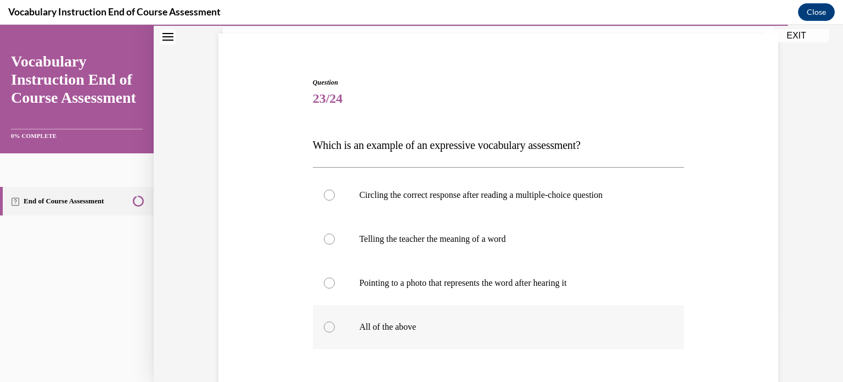
scroll to position [100, 0]
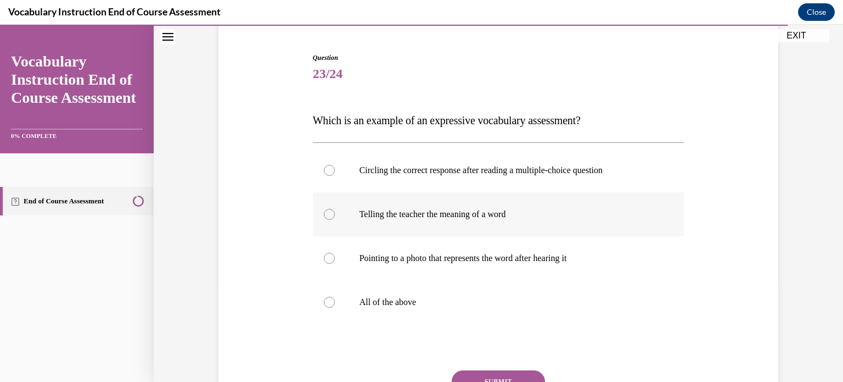
click at [322, 219] on label "Telling the teacher the meaning of a word" at bounding box center [499, 214] width 372 height 44
click at [324, 219] on input "Telling the teacher the meaning of a word" at bounding box center [329, 214] width 11 height 11
radio input "true"
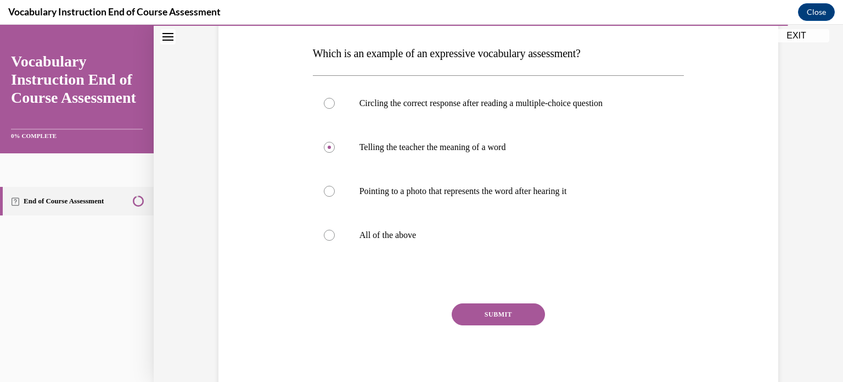
click at [480, 306] on button "SUBMIT" at bounding box center [498, 314] width 93 height 22
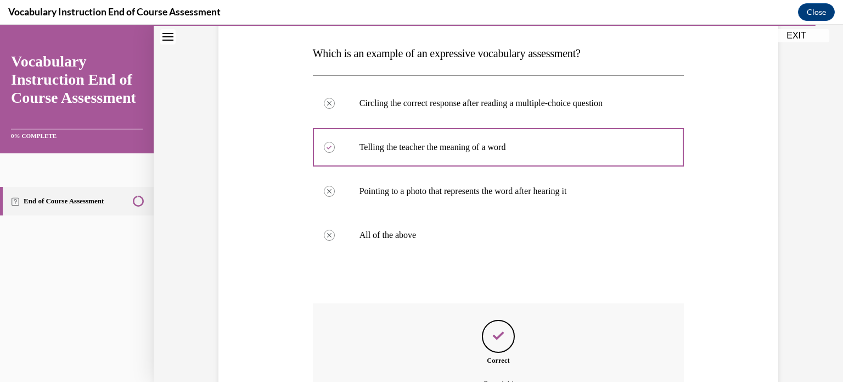
scroll to position [289, 0]
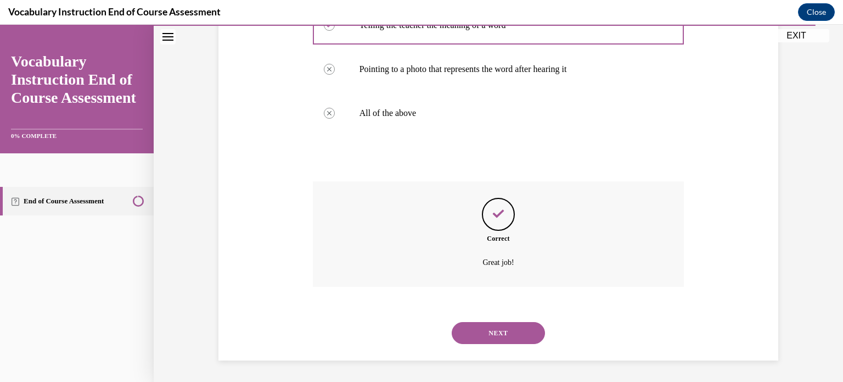
click at [499, 331] on button "NEXT" at bounding box center [498, 333] width 93 height 22
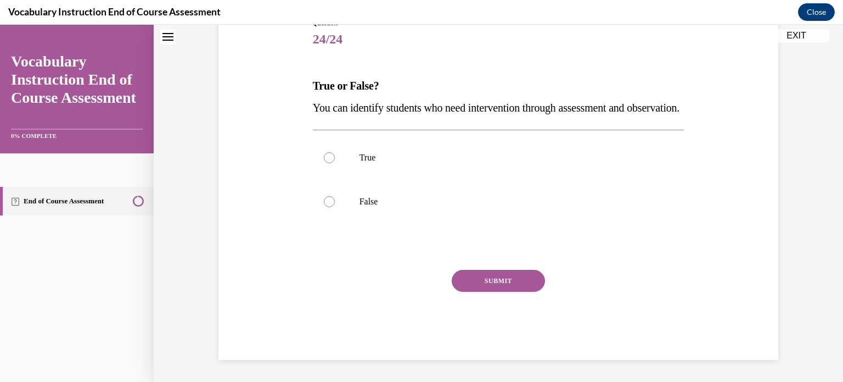
scroll to position [33, 0]
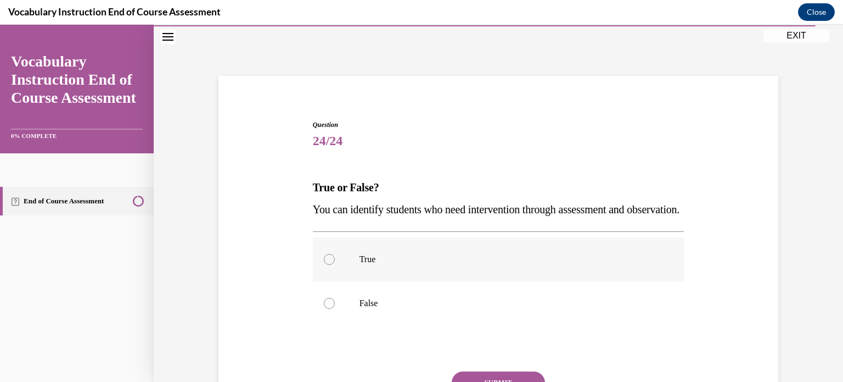
click at [327, 265] on div at bounding box center [329, 259] width 11 height 11
click at [327, 265] on input "True" at bounding box center [329, 259] width 11 height 11
radio input "true"
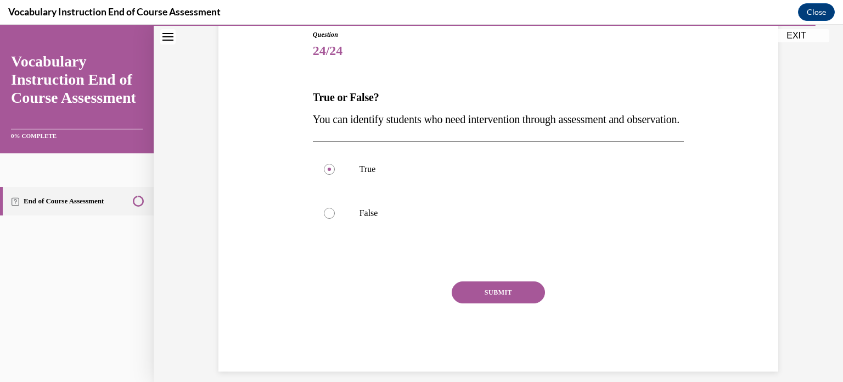
click at [467, 303] on button "SUBMIT" at bounding box center [498, 292] width 93 height 22
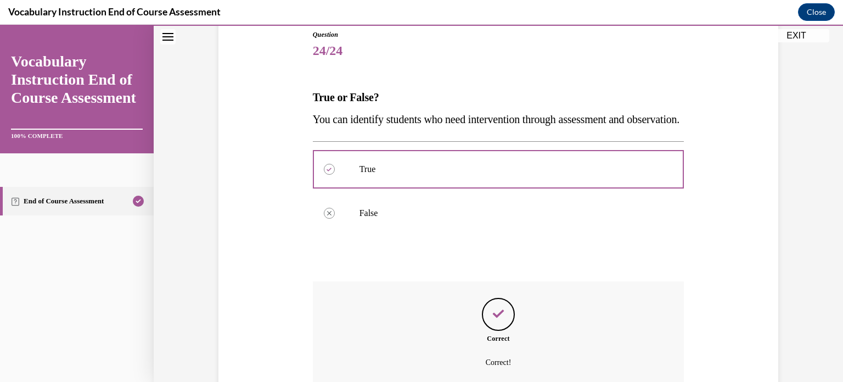
scroll to position [245, 0]
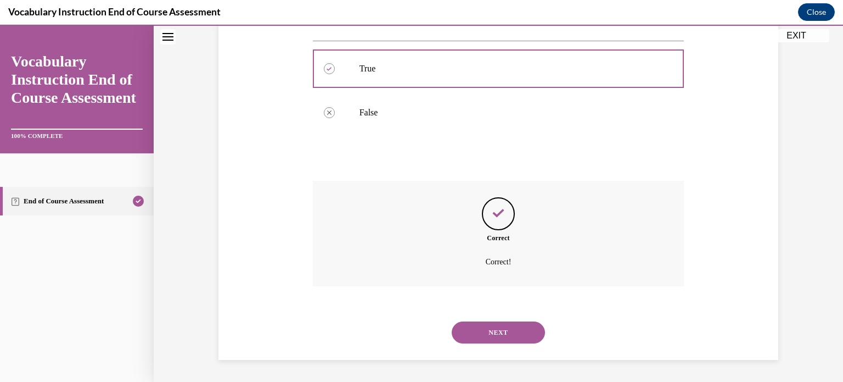
click at [482, 328] on button "NEXT" at bounding box center [498, 332] width 93 height 22
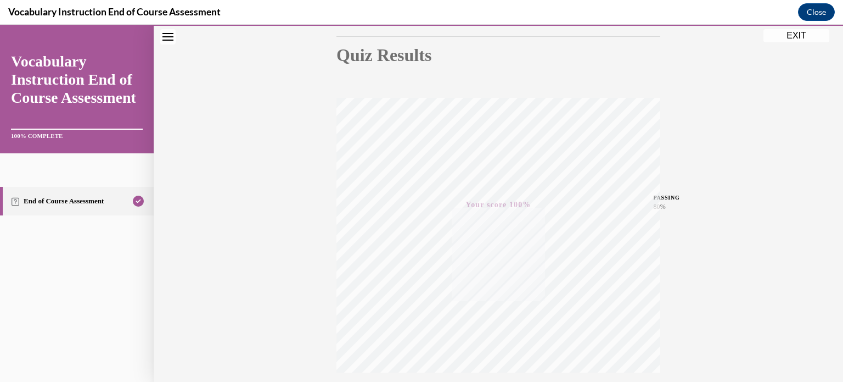
scroll to position [205, 0]
click at [782, 30] on button "EXIT" at bounding box center [797, 35] width 66 height 13
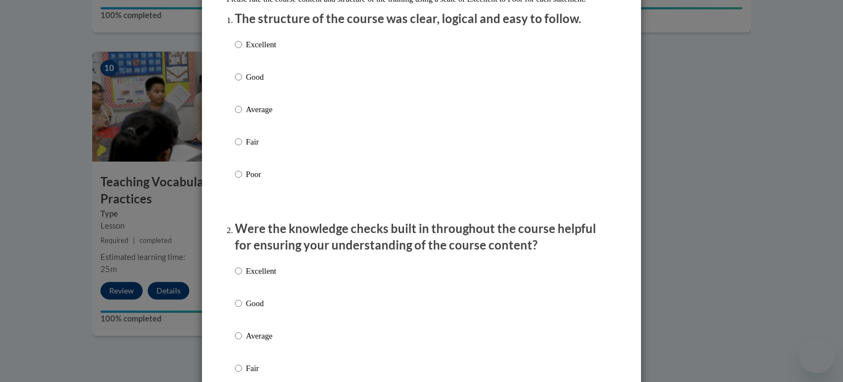
scroll to position [145, 0]
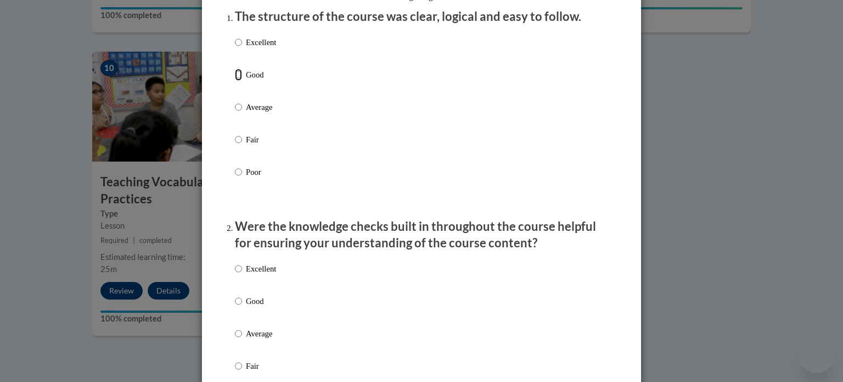
click at [235, 81] on input "Good" at bounding box center [238, 75] width 7 height 12
radio input "true"
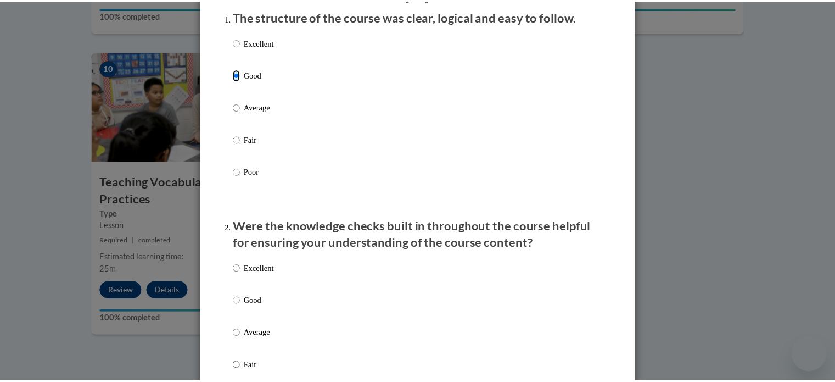
scroll to position [0, 0]
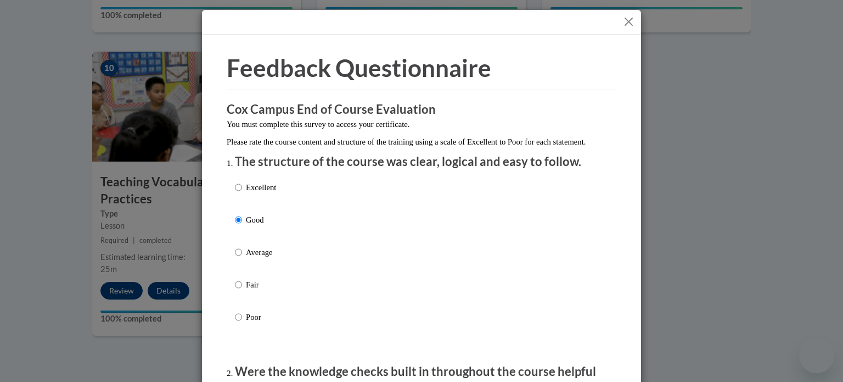
click at [622, 16] on button "Close" at bounding box center [629, 22] width 14 height 14
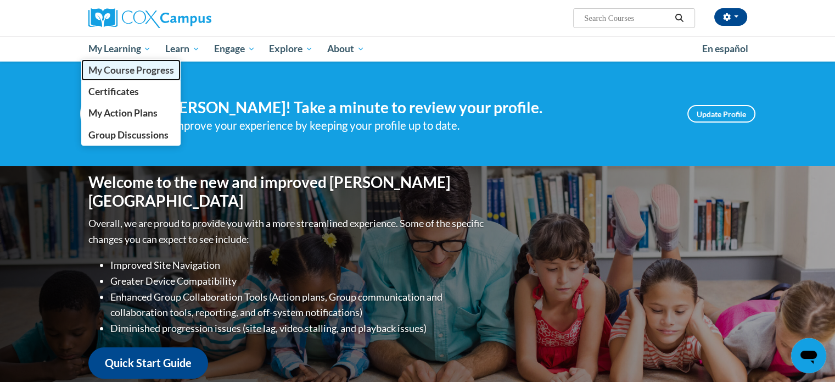
click at [122, 70] on span "My Course Progress" at bounding box center [131, 70] width 86 height 12
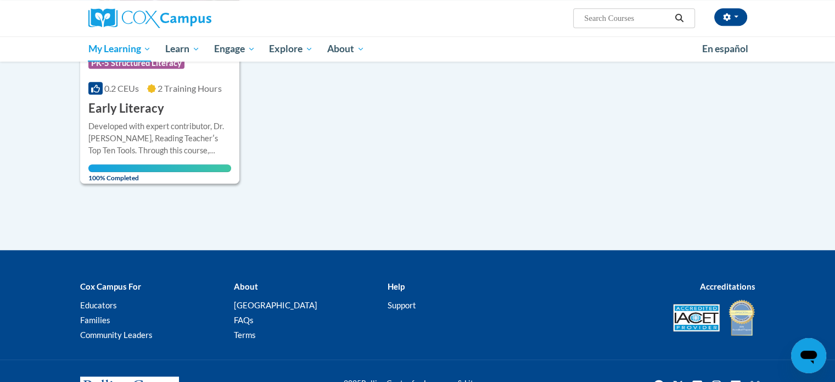
scroll to position [890, 0]
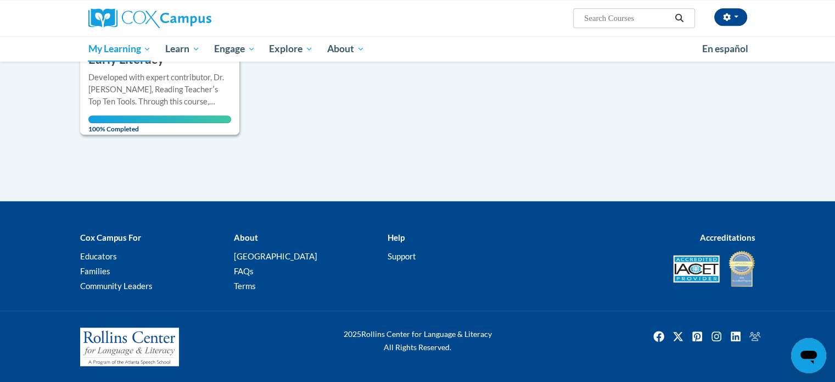
click at [600, 19] on input "Search..." at bounding box center [627, 18] width 88 height 13
type input "writing"
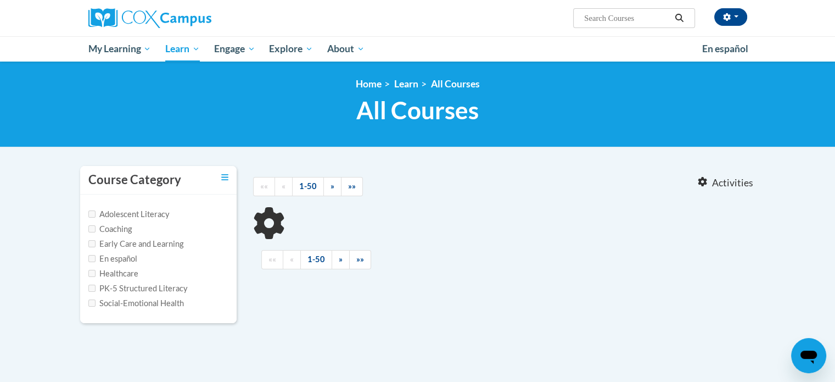
type input "writing"
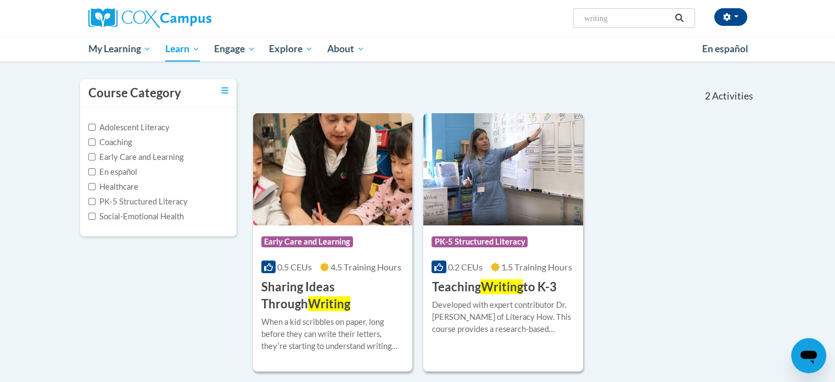
scroll to position [88, 0]
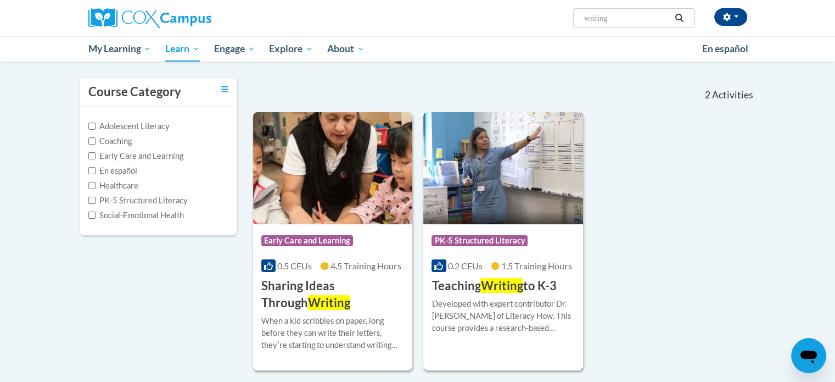
click at [494, 226] on div "Course Category: PK-5 Structured Literacy 0.2 CEUs 1.5 Training Hours COURSE Te…" at bounding box center [503, 259] width 160 height 70
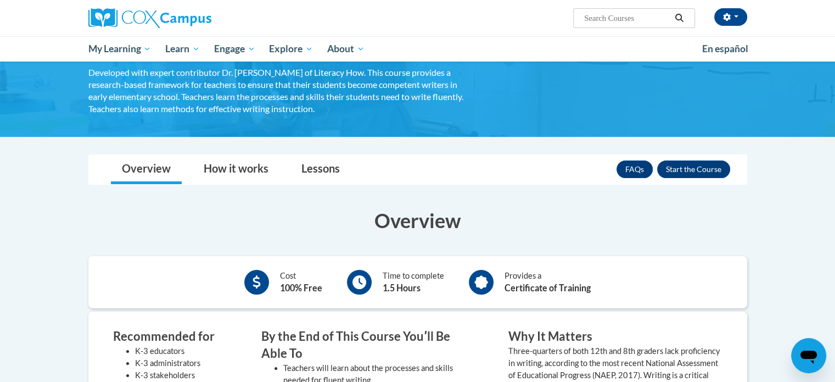
scroll to position [81, 0]
click at [295, 158] on link "Lessons" at bounding box center [320, 169] width 60 height 29
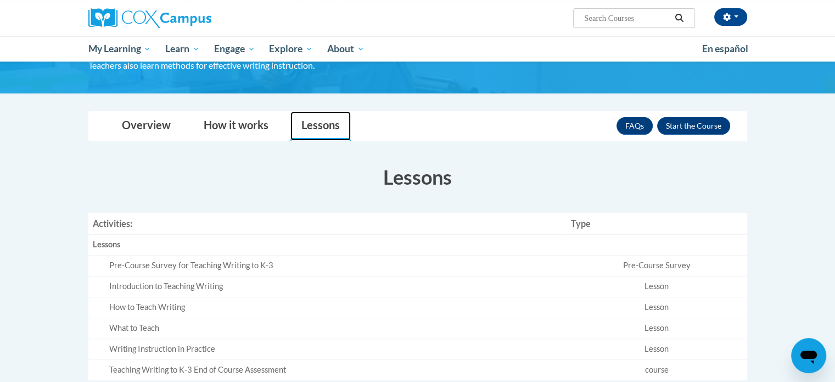
scroll to position [121, 0]
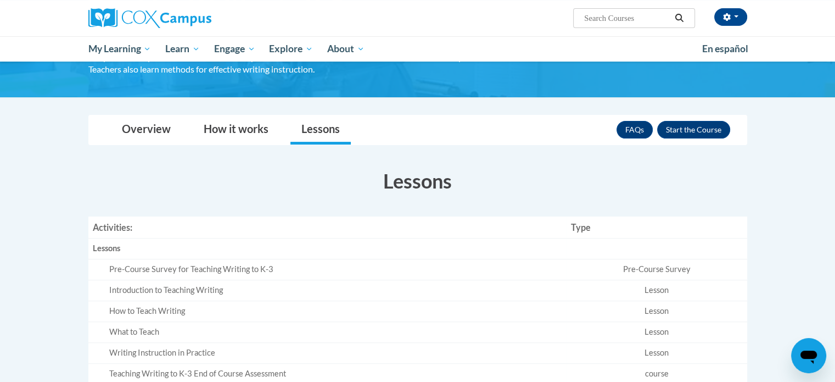
click at [677, 141] on div "FAQs Enroll" at bounding box center [674, 129] width 114 height 29
click at [676, 136] on button "Enroll" at bounding box center [693, 130] width 73 height 18
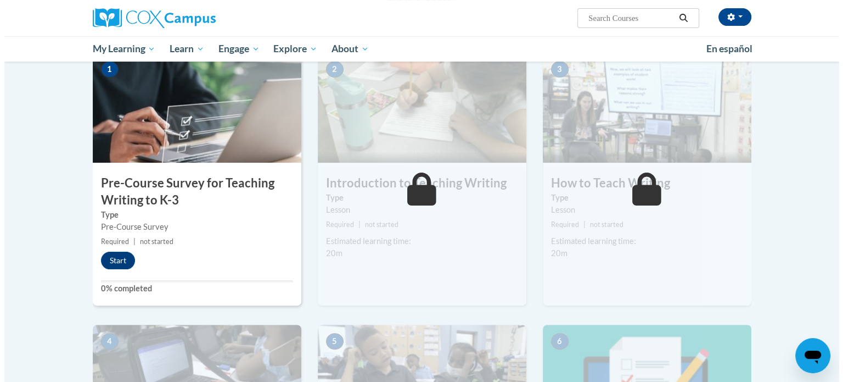
scroll to position [252, 0]
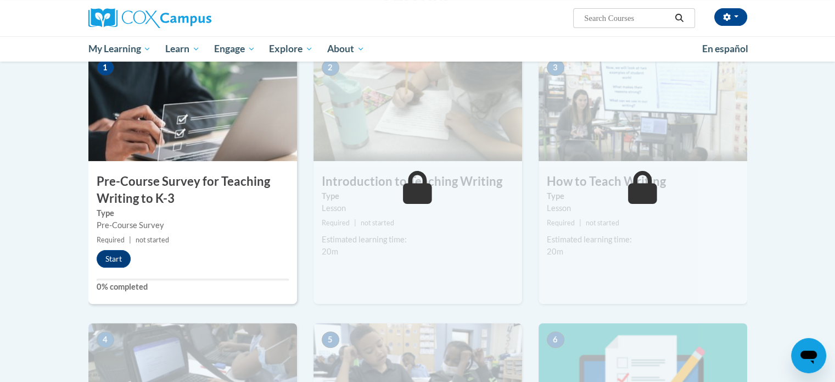
click at [174, 123] on img at bounding box center [192, 106] width 209 height 110
click at [112, 265] on button "Start" at bounding box center [114, 259] width 34 height 18
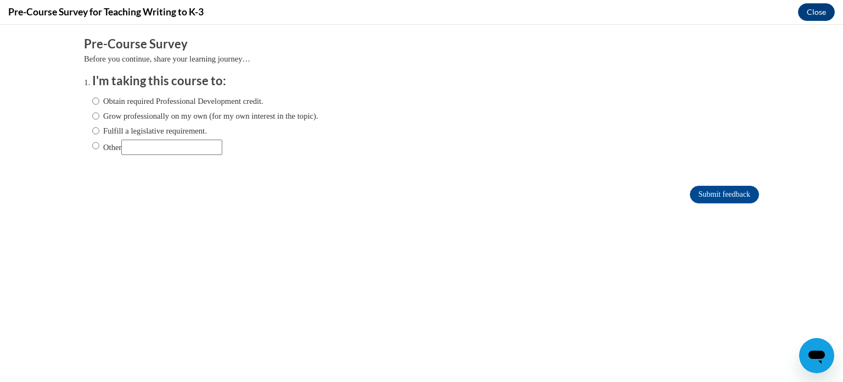
scroll to position [0, 0]
click at [92, 103] on input "Obtain required Professional Development credit." at bounding box center [95, 101] width 7 height 12
radio input "true"
click at [709, 194] on input "Submit feedback" at bounding box center [724, 195] width 69 height 18
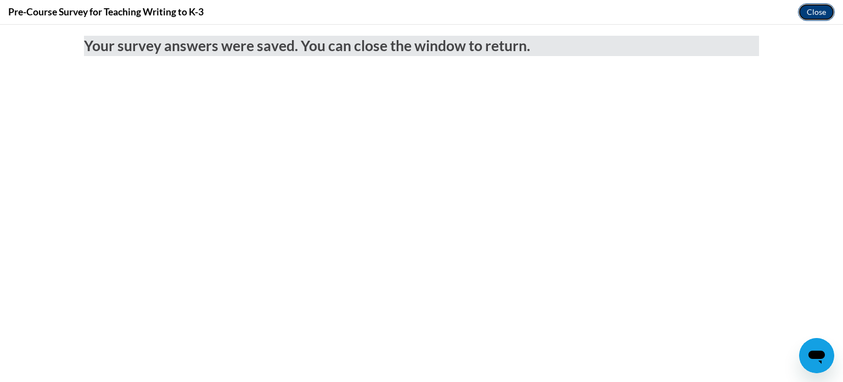
click at [826, 6] on button "Close" at bounding box center [816, 12] width 37 height 18
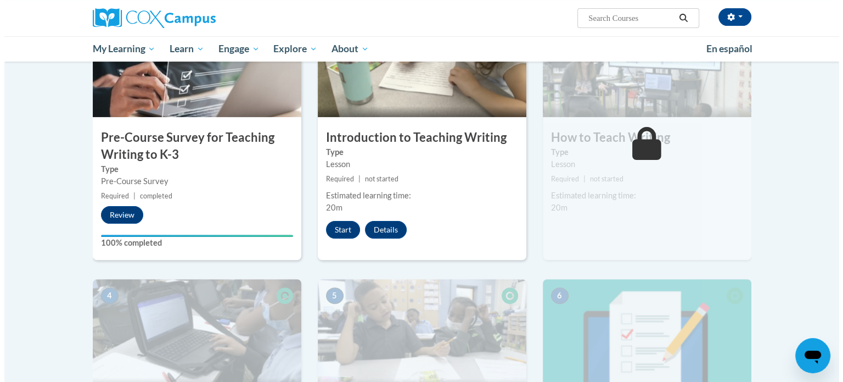
scroll to position [295, 0]
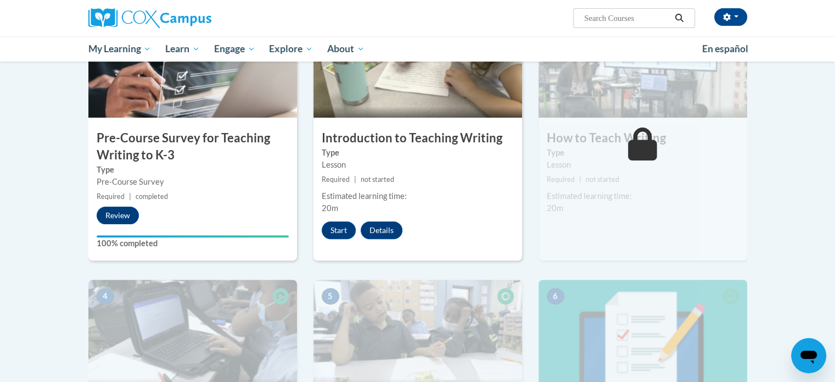
click at [411, 180] on small "Required | not started" at bounding box center [418, 180] width 209 height 12
click at [328, 230] on button "Start" at bounding box center [339, 230] width 34 height 18
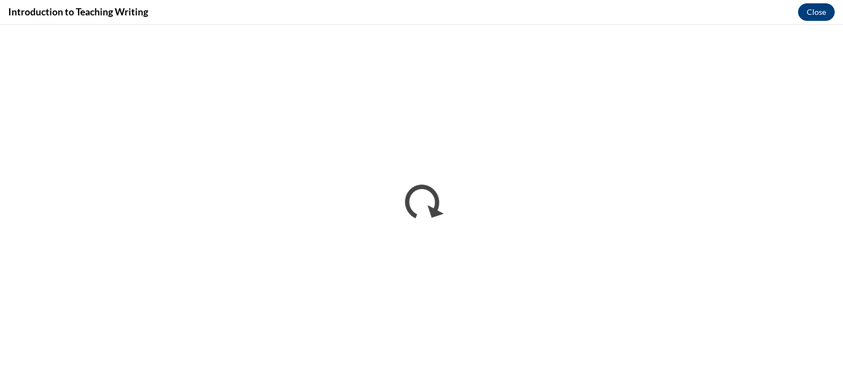
scroll to position [0, 0]
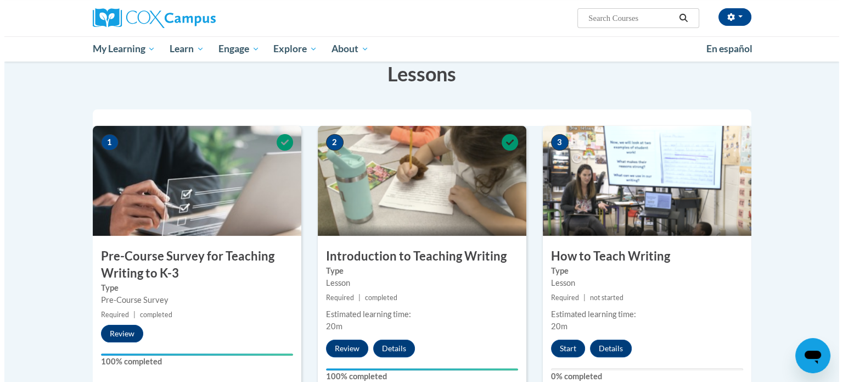
scroll to position [231, 0]
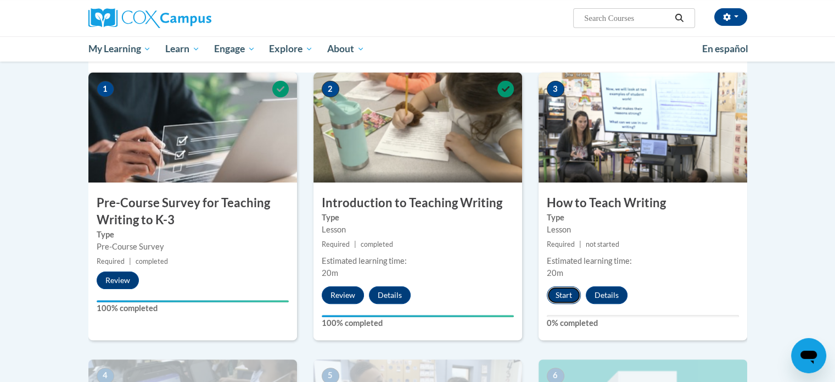
click at [558, 294] on button "Start" at bounding box center [564, 295] width 34 height 18
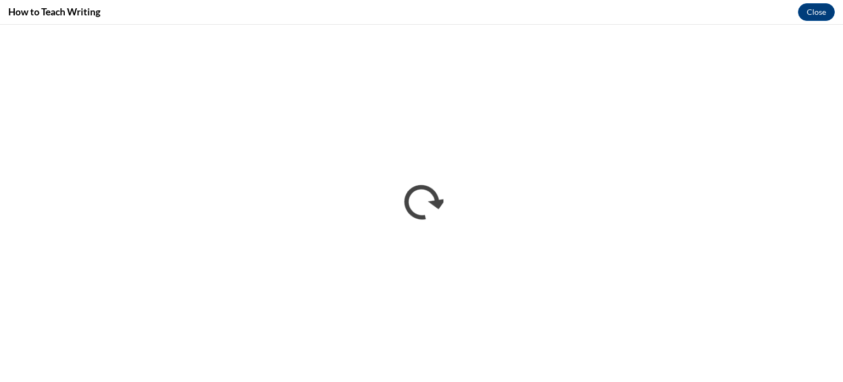
scroll to position [0, 0]
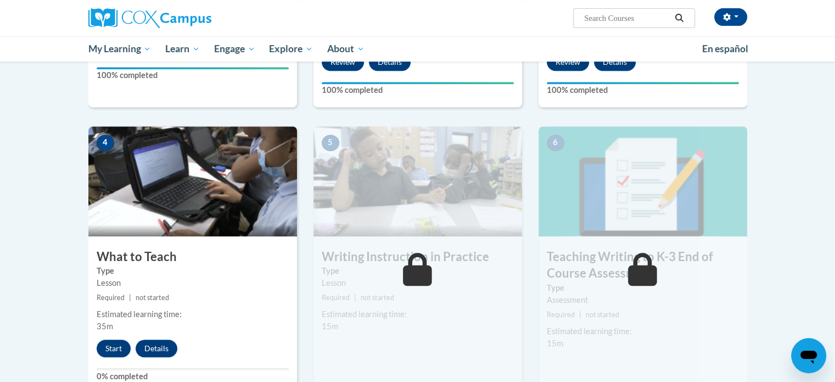
scroll to position [463, 0]
